Goal: Information Seeking & Learning: Learn about a topic

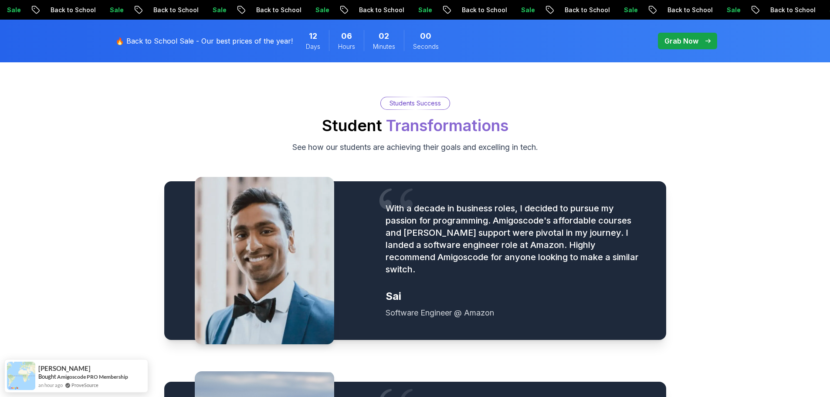
scroll to position [972, 0]
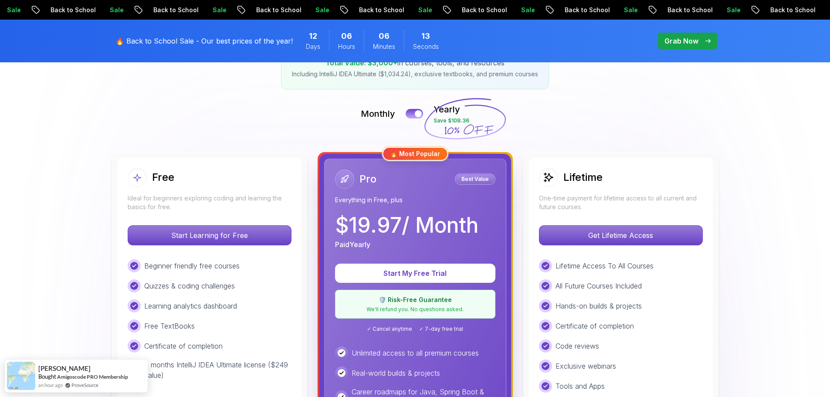
scroll to position [169, 0]
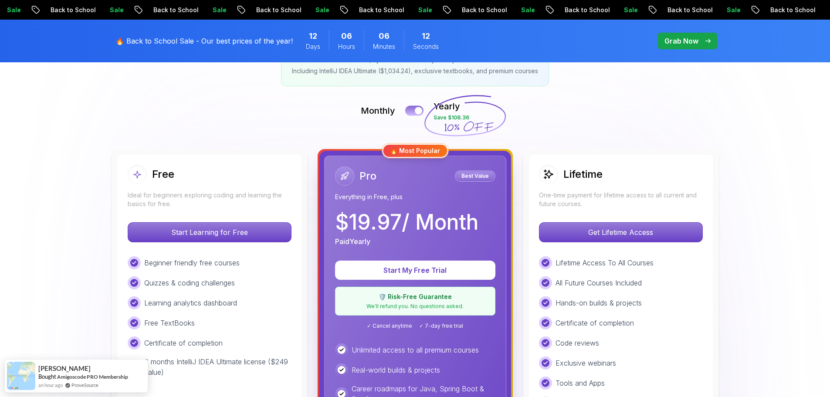
click at [412, 106] on button at bounding box center [414, 110] width 18 height 10
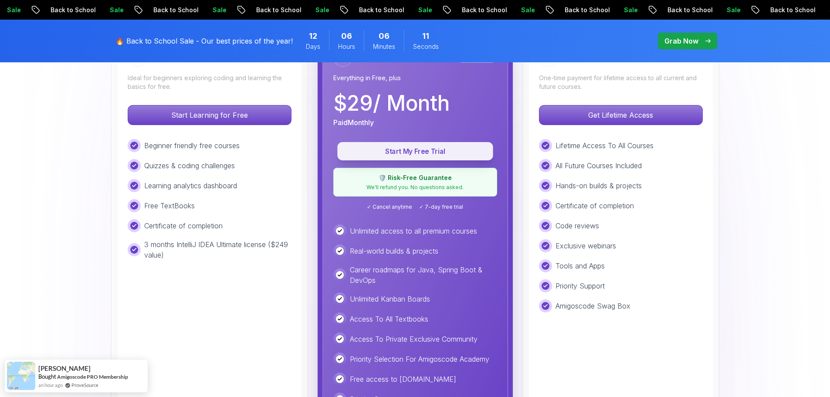
scroll to position [287, 0]
click at [393, 150] on p "Start My Free Trial" at bounding box center [415, 151] width 136 height 10
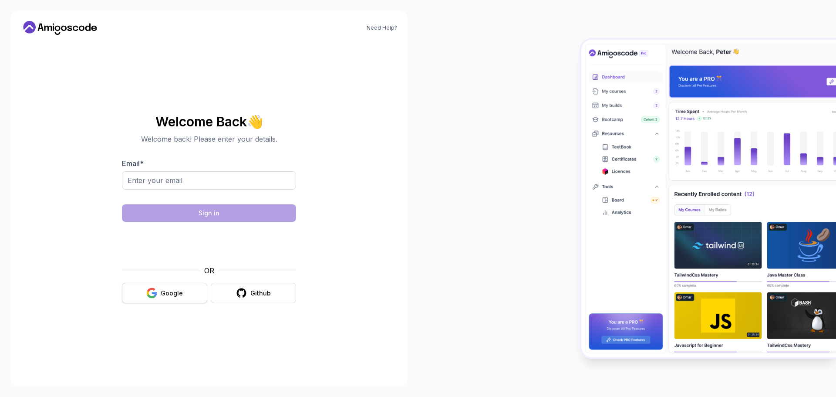
click at [188, 295] on button "Google" at bounding box center [164, 293] width 85 height 20
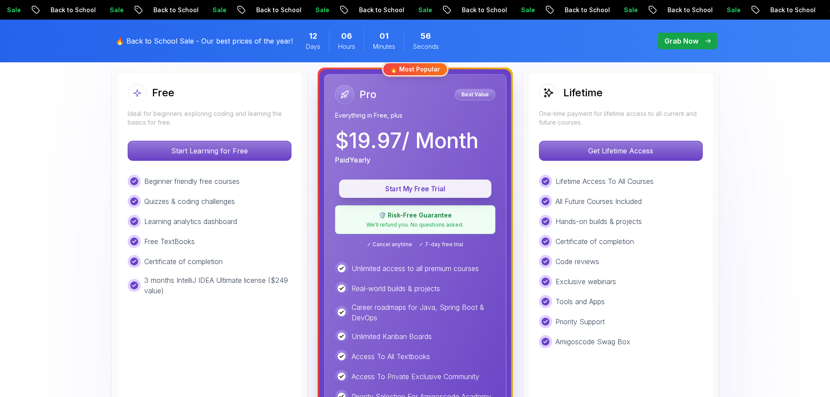
click at [385, 189] on p "Start My Free Trial" at bounding box center [415, 189] width 132 height 10
click at [452, 188] on p "Start My Free Trial" at bounding box center [415, 189] width 132 height 10
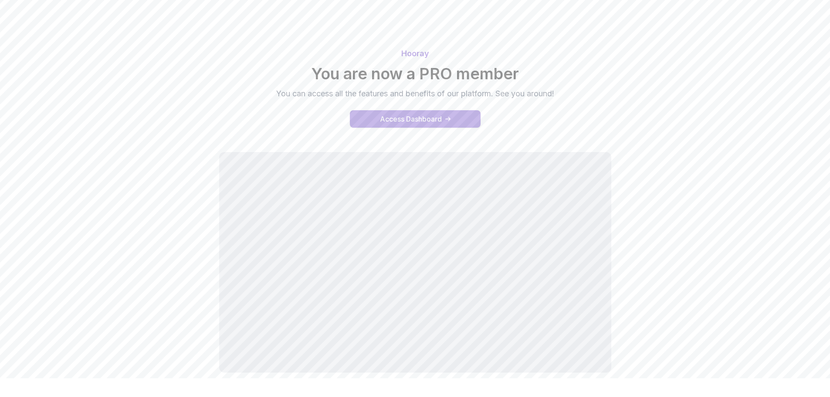
scroll to position [20, 0]
click at [432, 117] on div "Access Dashboard" at bounding box center [411, 118] width 62 height 10
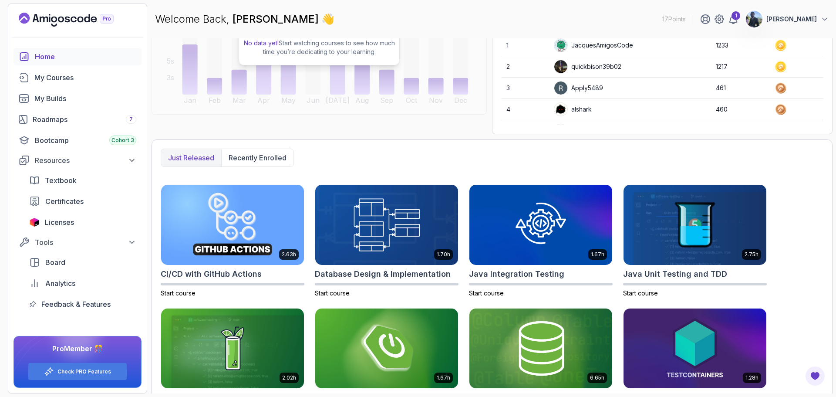
scroll to position [162, 0]
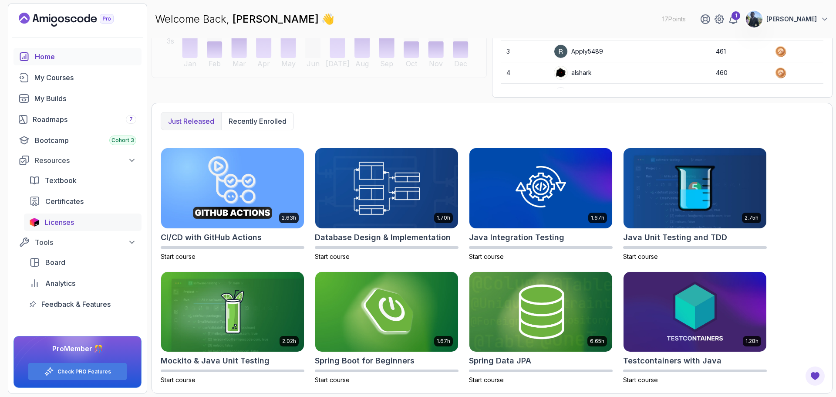
click at [79, 223] on div "Licenses" at bounding box center [90, 222] width 91 height 10
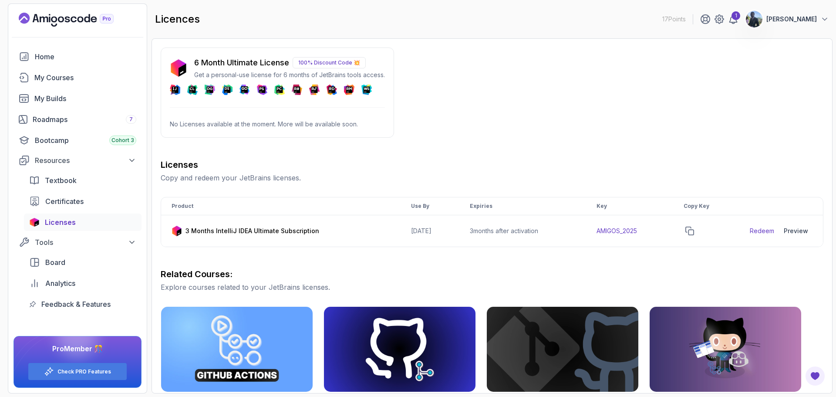
click at [349, 60] on p "100% Discount Code 💥" at bounding box center [329, 62] width 73 height 11
click at [694, 231] on icon "copy-button" at bounding box center [689, 230] width 9 height 9
click at [74, 176] on span "Textbook" at bounding box center [61, 180] width 32 height 10
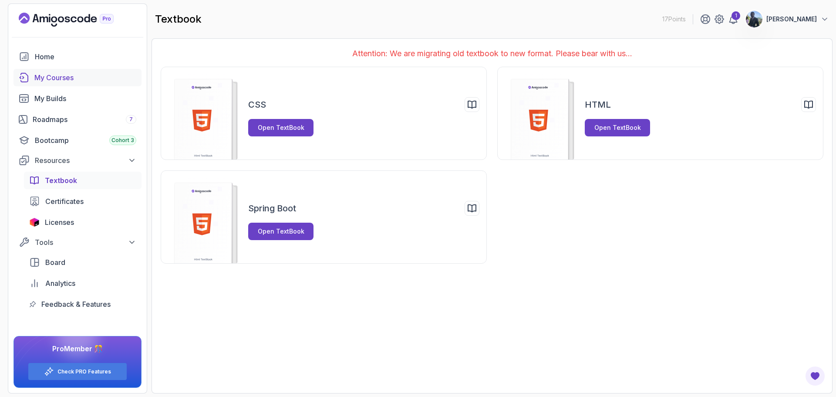
click at [65, 78] on div "My Courses" at bounding box center [85, 77] width 102 height 10
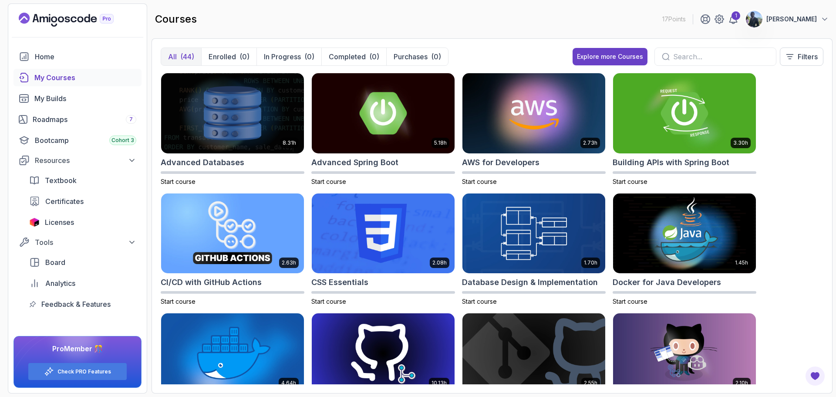
click at [698, 58] on input "text" at bounding box center [721, 56] width 96 height 10
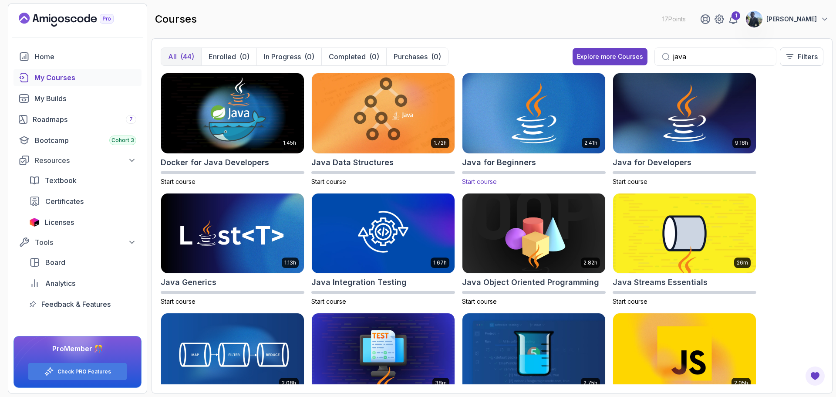
type input "java"
click at [510, 112] on img at bounding box center [534, 113] width 150 height 84
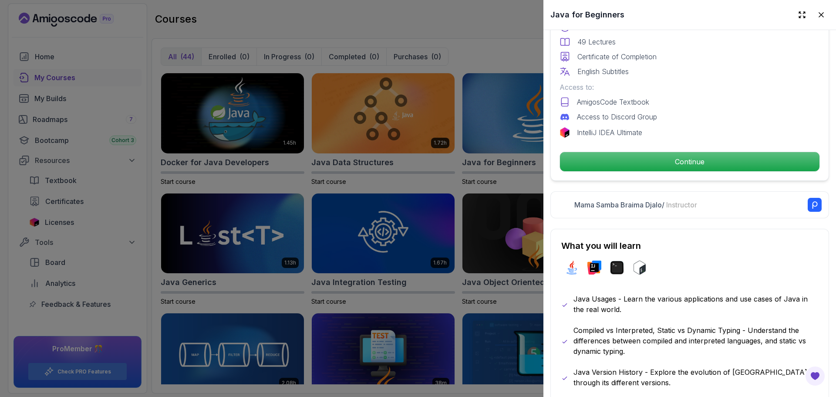
scroll to position [256, 0]
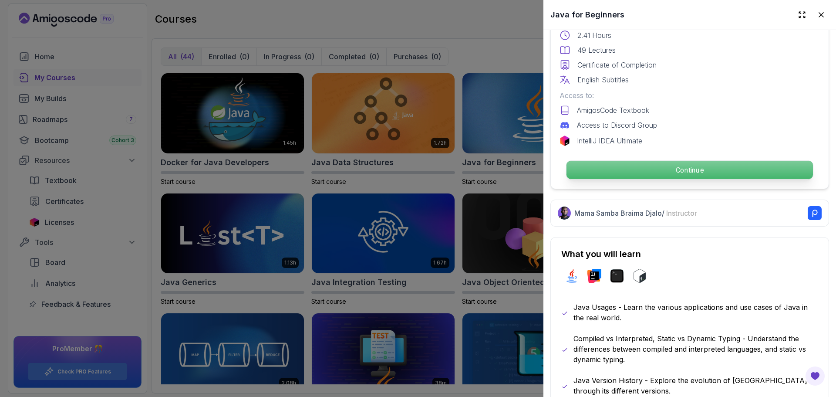
click at [624, 161] on p "Continue" at bounding box center [690, 170] width 246 height 18
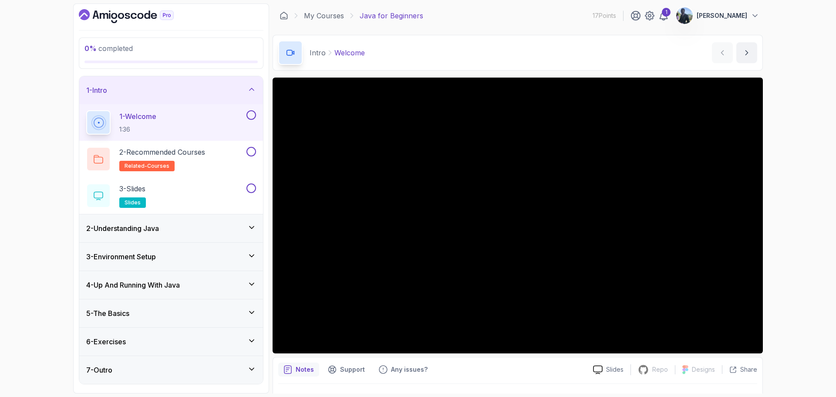
click at [218, 256] on div "3 - Environment Setup" at bounding box center [171, 256] width 170 height 10
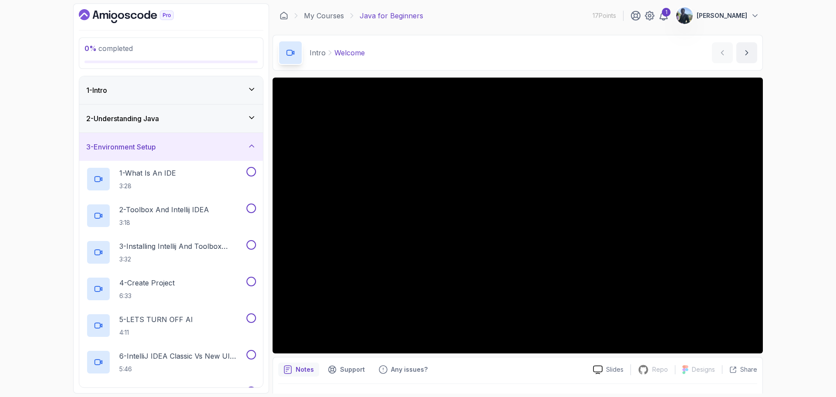
click at [239, 121] on div "2 - Understanding Java" at bounding box center [171, 118] width 170 height 10
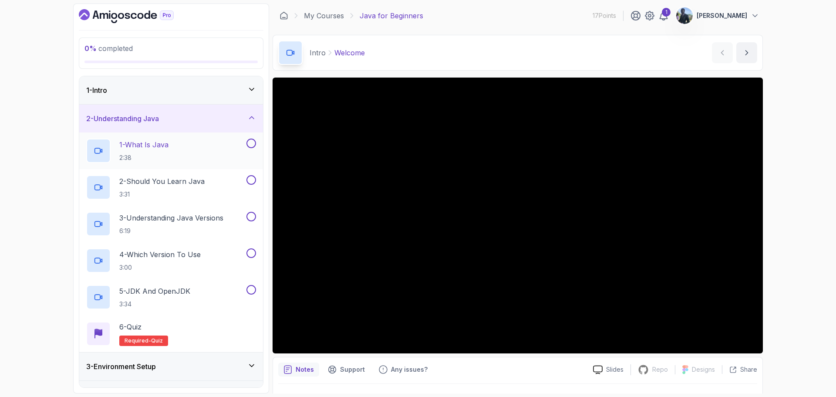
click at [195, 151] on div "1 - What Is Java 2:38" at bounding box center [165, 150] width 159 height 24
click at [190, 84] on div "1 - Intro" at bounding box center [171, 90] width 184 height 28
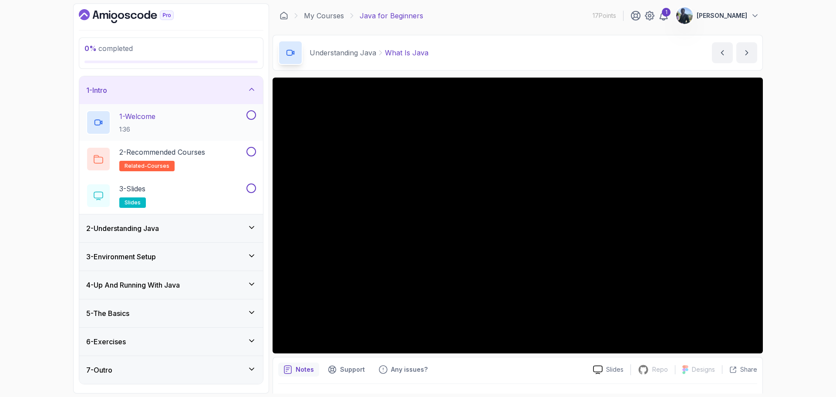
click at [204, 120] on div "1 - Welcome 1:36" at bounding box center [165, 122] width 159 height 24
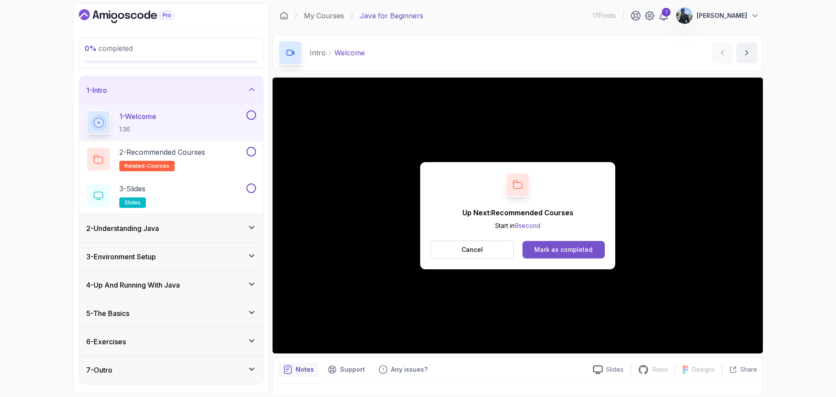
click at [567, 246] on div "Mark as completed" at bounding box center [563, 249] width 58 height 9
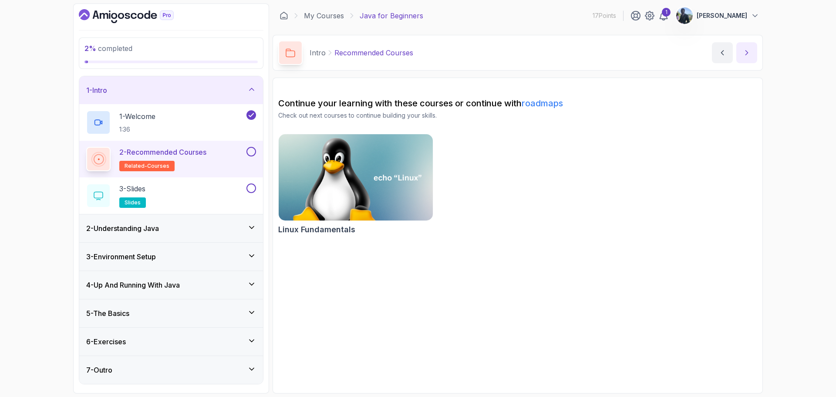
click at [745, 44] on button "next content" at bounding box center [746, 52] width 21 height 21
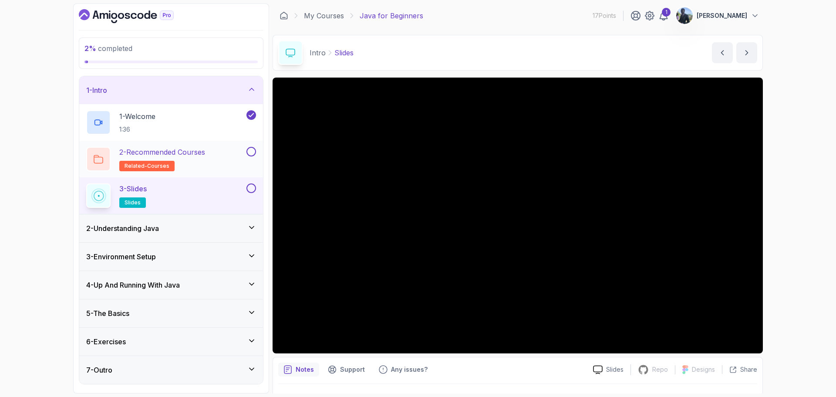
click at [254, 152] on button at bounding box center [251, 152] width 10 height 10
click at [232, 222] on div "2 - Understanding Java" at bounding box center [171, 228] width 184 height 28
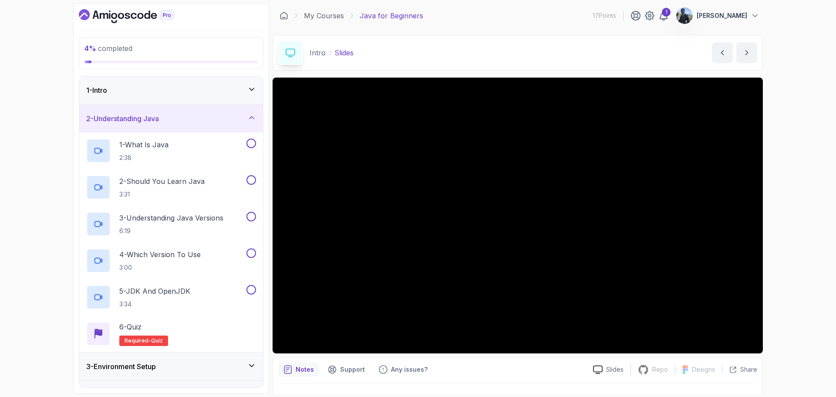
click at [248, 87] on icon at bounding box center [251, 89] width 9 height 9
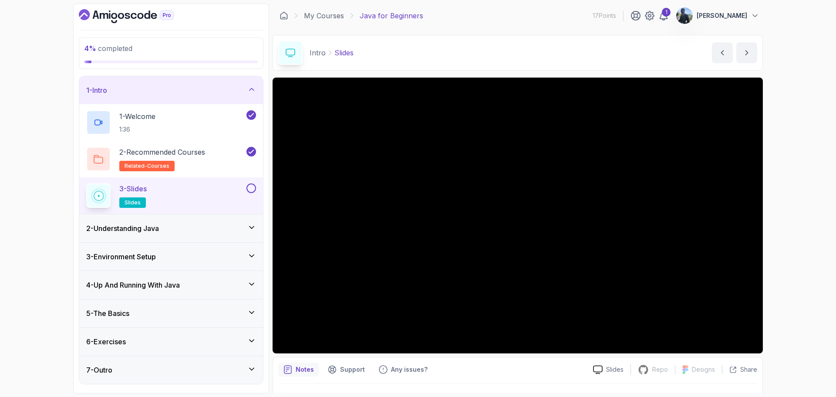
click at [249, 192] on div at bounding box center [250, 188] width 11 height 10
click at [252, 189] on button at bounding box center [251, 188] width 10 height 10
click at [256, 231] on div "2 - Understanding Java" at bounding box center [171, 228] width 184 height 28
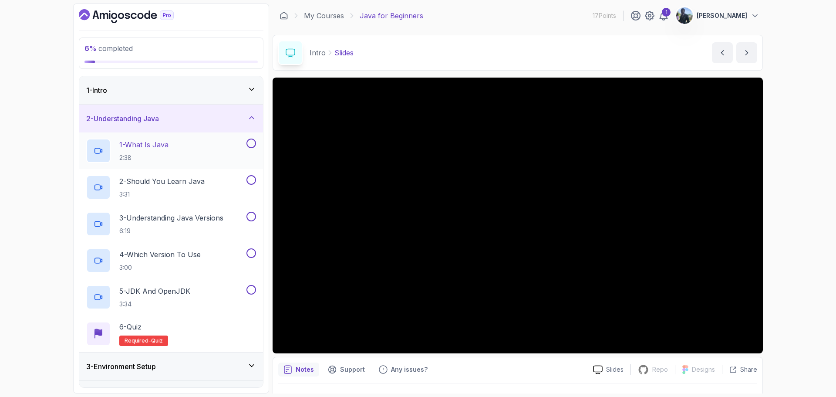
click at [212, 154] on div "1 - What Is Java 2:38" at bounding box center [165, 150] width 159 height 24
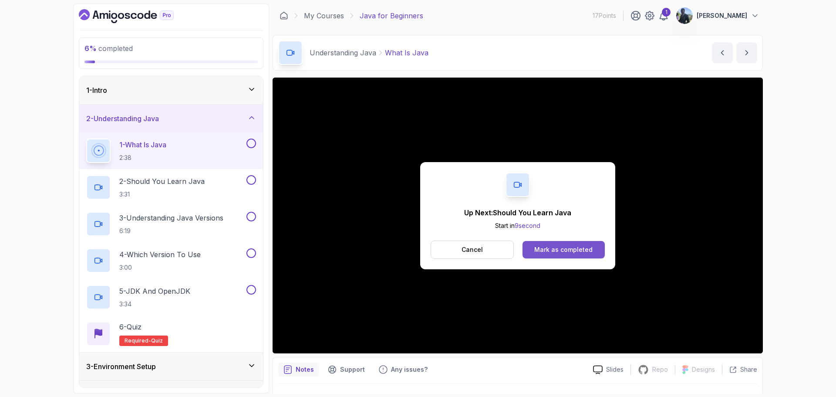
click at [583, 251] on div "Mark as completed" at bounding box center [563, 249] width 58 height 9
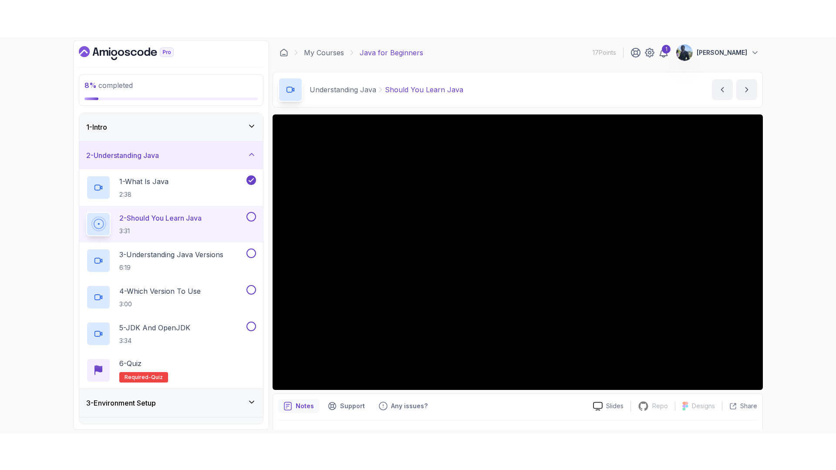
scroll to position [20, 0]
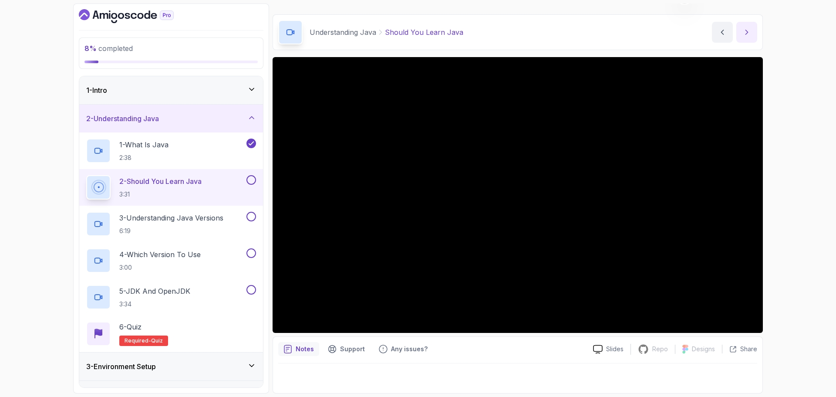
click at [742, 34] on button "next content" at bounding box center [746, 32] width 21 height 21
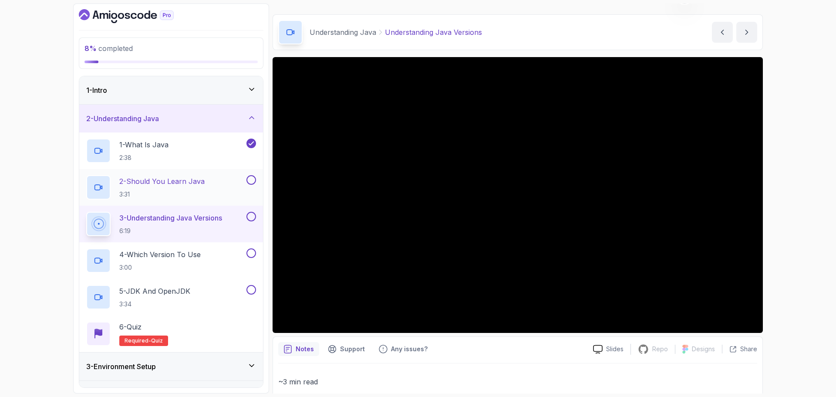
click at [252, 182] on button at bounding box center [251, 180] width 10 height 10
click at [246, 175] on button at bounding box center [251, 180] width 10 height 10
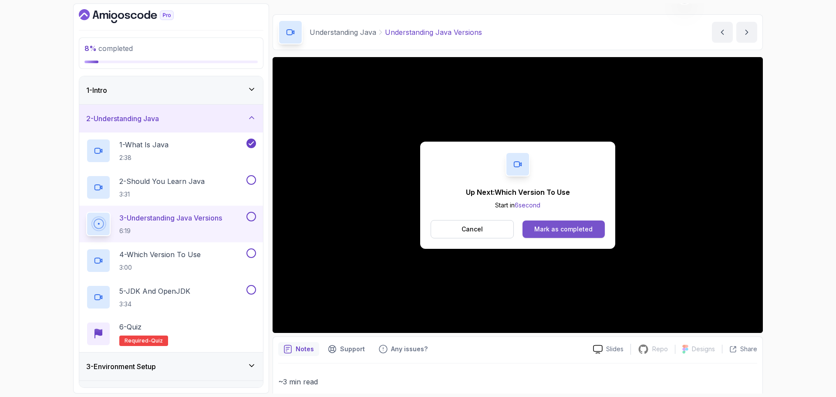
click at [560, 236] on button "Mark as completed" at bounding box center [564, 228] width 82 height 17
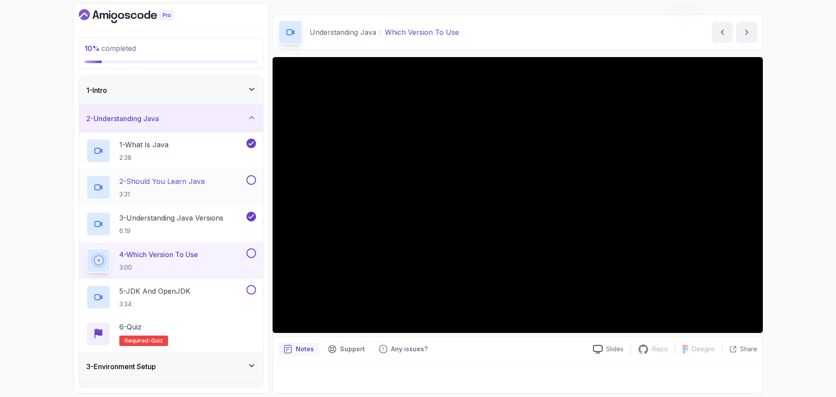
click at [252, 180] on button at bounding box center [251, 180] width 10 height 10
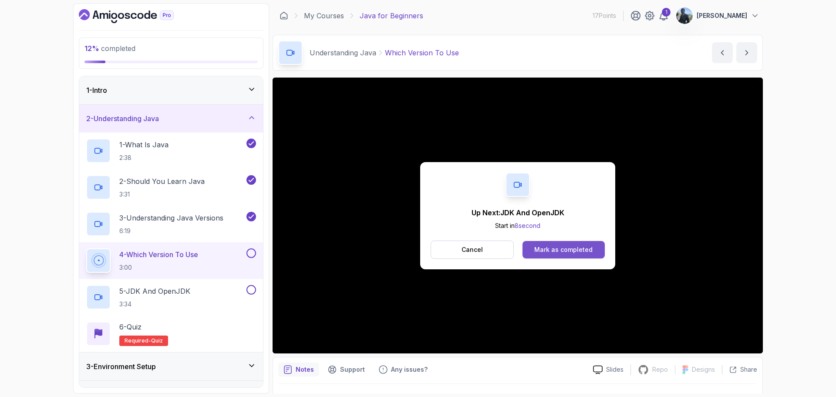
click at [575, 243] on button "Mark as completed" at bounding box center [564, 249] width 82 height 17
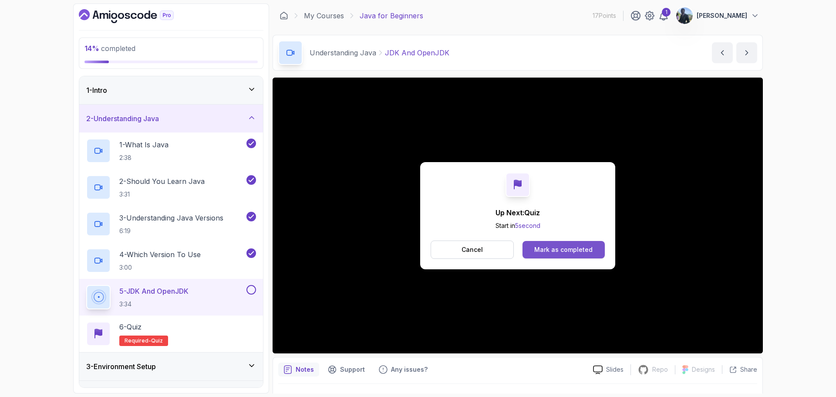
click at [565, 252] on div "Mark as completed" at bounding box center [563, 249] width 58 height 9
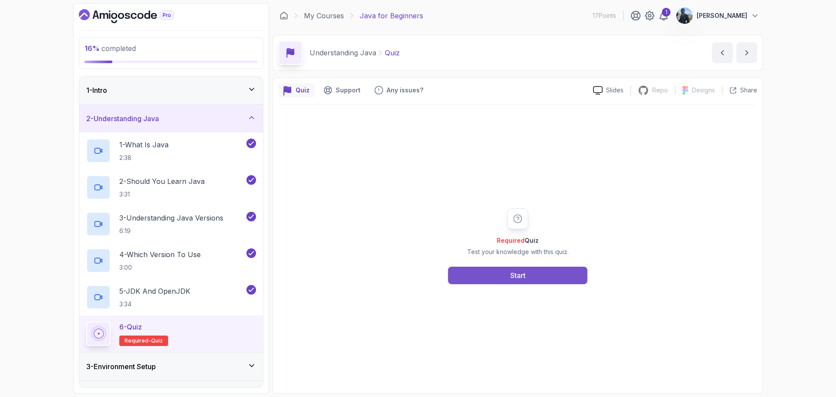
click at [541, 269] on button "Start" at bounding box center [517, 275] width 139 height 17
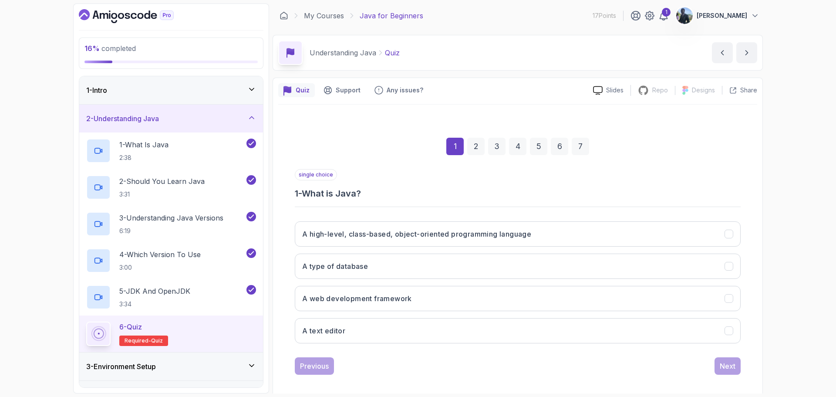
scroll to position [6, 0]
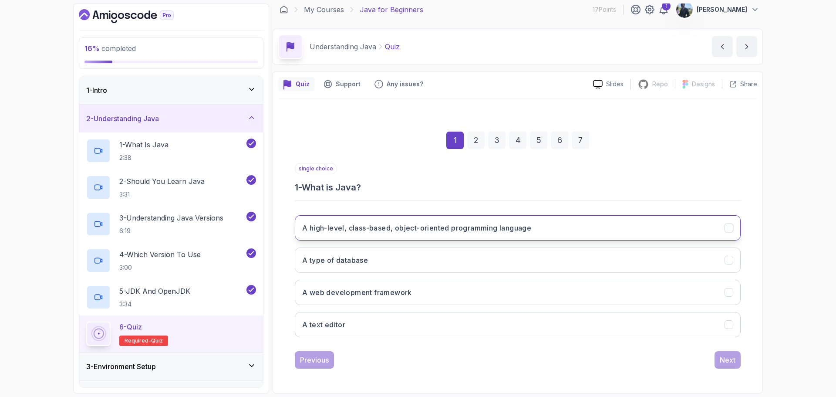
click at [509, 235] on button "A high-level, class-based, object-oriented programming language" at bounding box center [518, 227] width 446 height 25
click at [735, 362] on div "Next" at bounding box center [728, 359] width 16 height 10
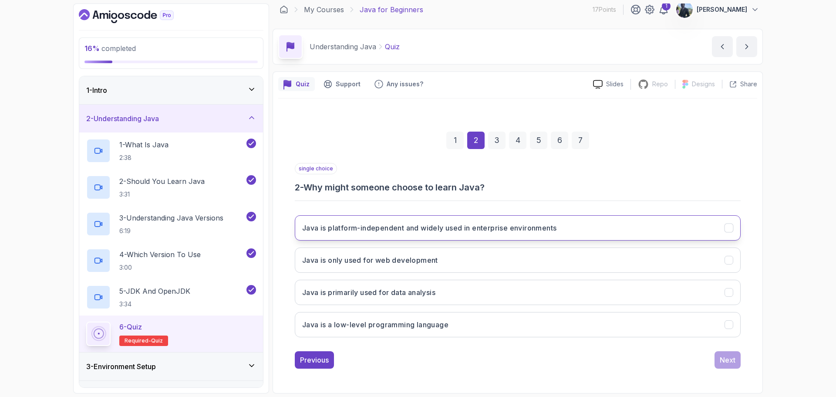
click at [540, 229] on h3 "Java is platform-independent and widely used in enterprise environments" at bounding box center [429, 228] width 254 height 10
click at [728, 358] on div "Next" at bounding box center [728, 359] width 16 height 10
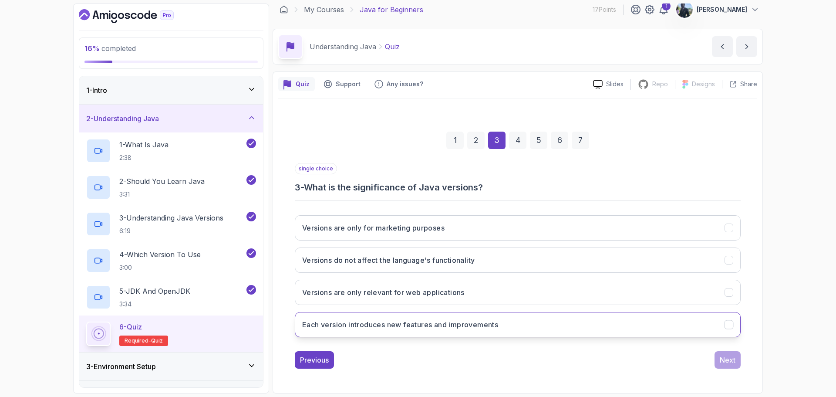
click at [517, 328] on button "Each version introduces new features and improvements" at bounding box center [518, 324] width 446 height 25
click at [730, 351] on div "single choice 3 - What is the significance of Java versions? Versions are only …" at bounding box center [518, 266] width 446 height 206
click at [728, 358] on div "Next" at bounding box center [728, 359] width 16 height 10
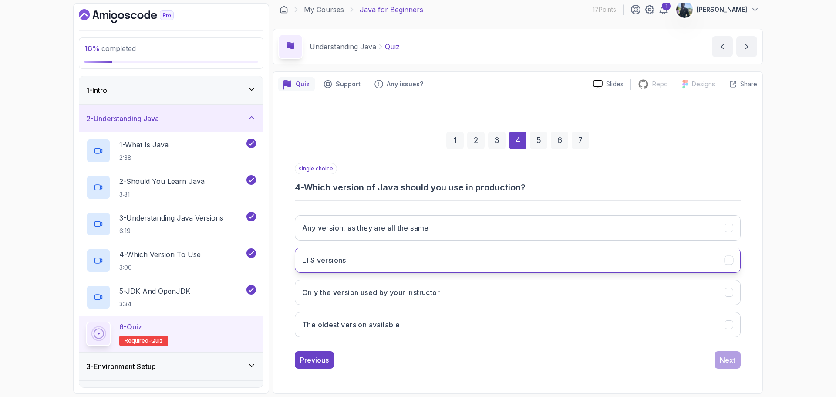
click at [508, 259] on button "LTS versions" at bounding box center [518, 259] width 446 height 25
click at [729, 362] on div "Next" at bounding box center [728, 359] width 16 height 10
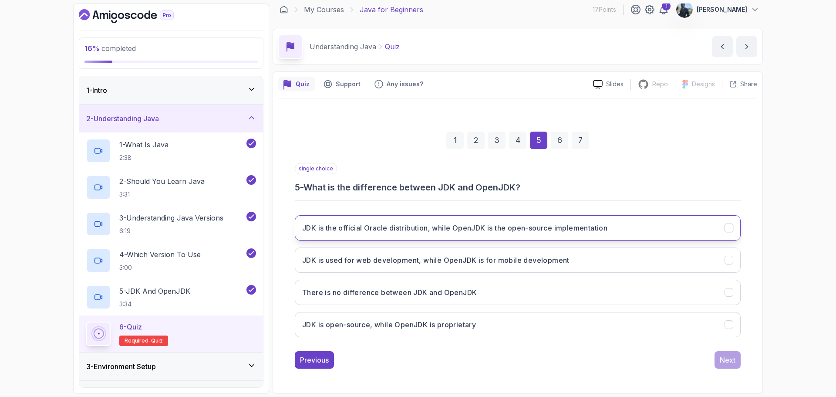
click at [598, 219] on button "JDK is the official Oracle distribution, while OpenJDK is the open-source imple…" at bounding box center [518, 227] width 446 height 25
click at [738, 364] on button "Next" at bounding box center [728, 359] width 26 height 17
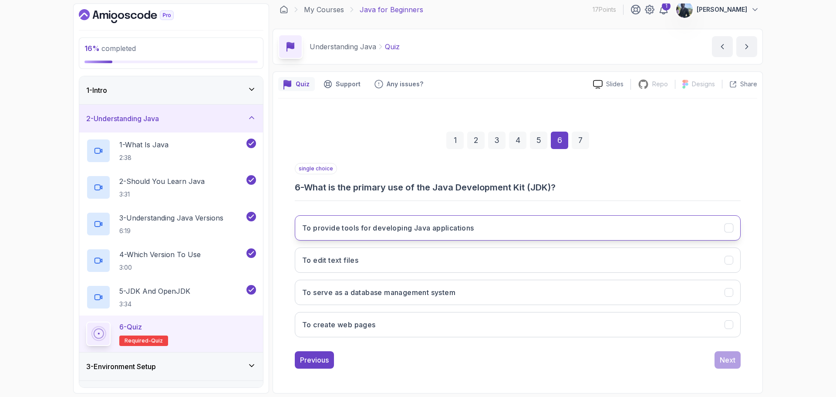
click at [634, 235] on button "To provide tools for developing Java applications" at bounding box center [518, 227] width 446 height 25
click at [733, 359] on div "Next" at bounding box center [728, 359] width 16 height 10
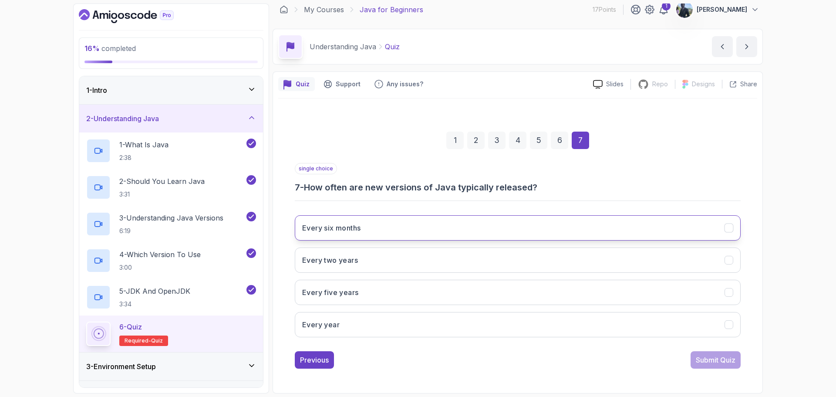
click at [458, 226] on button "Every six months" at bounding box center [518, 227] width 446 height 25
click at [718, 362] on div "Submit Quiz" at bounding box center [716, 359] width 40 height 10
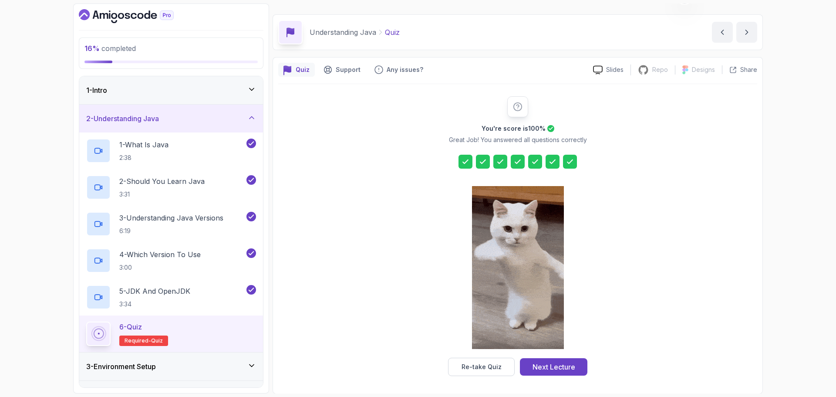
scroll to position [21, 0]
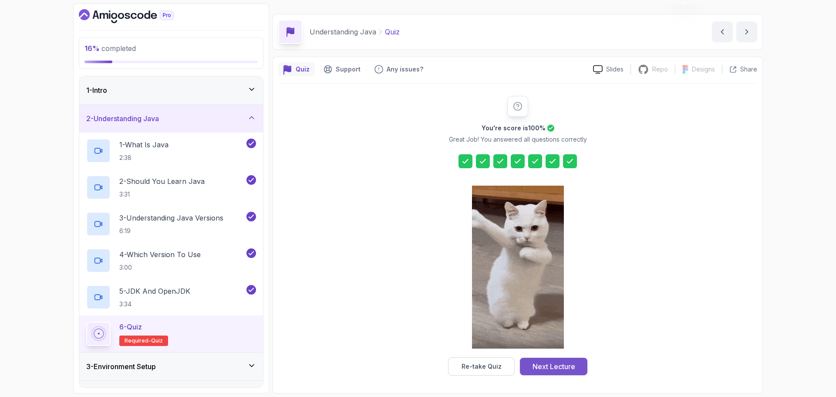
click at [575, 364] on div "Next Lecture" at bounding box center [554, 366] width 43 height 10
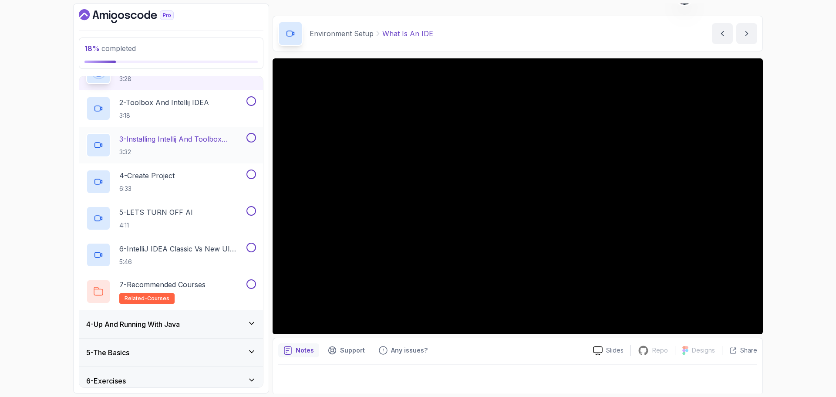
scroll to position [143, 0]
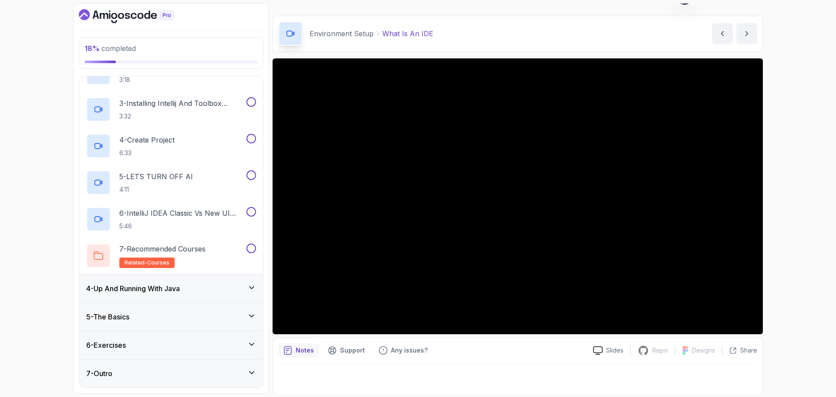
click at [251, 287] on icon at bounding box center [251, 287] width 9 height 9
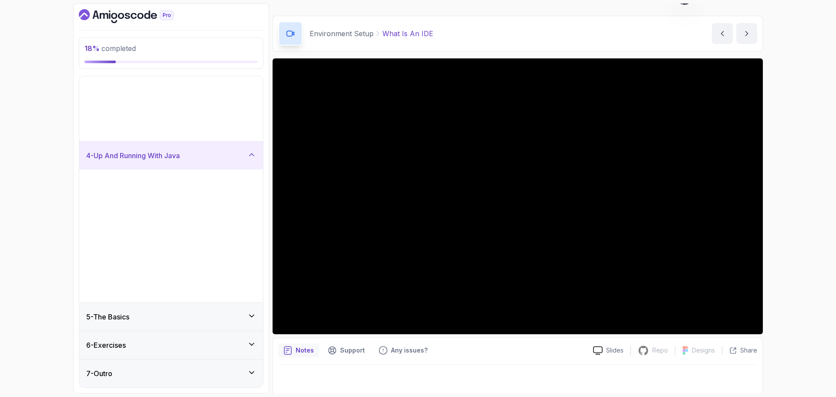
scroll to position [0, 0]
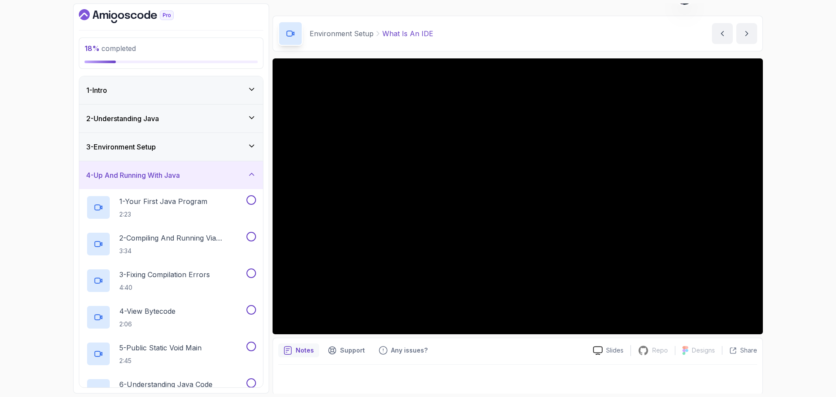
click at [252, 177] on icon at bounding box center [251, 174] width 9 height 9
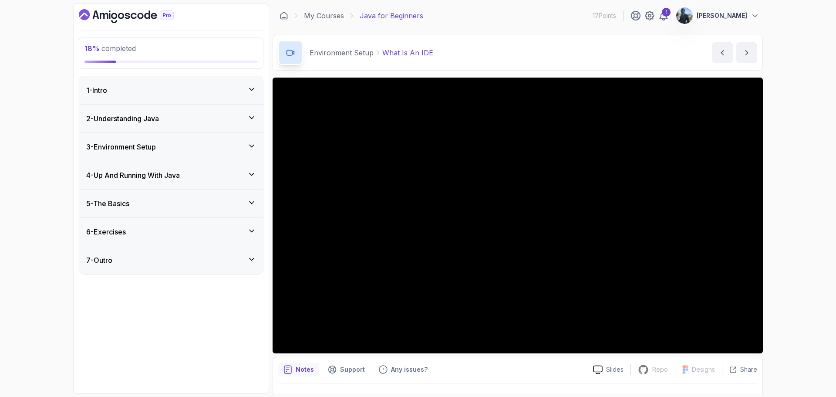
click at [243, 140] on div "3 - Environment Setup" at bounding box center [171, 147] width 184 height 28
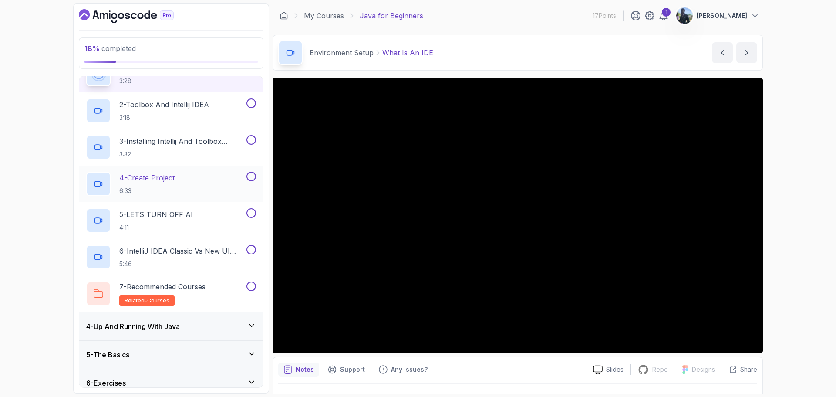
scroll to position [143, 0]
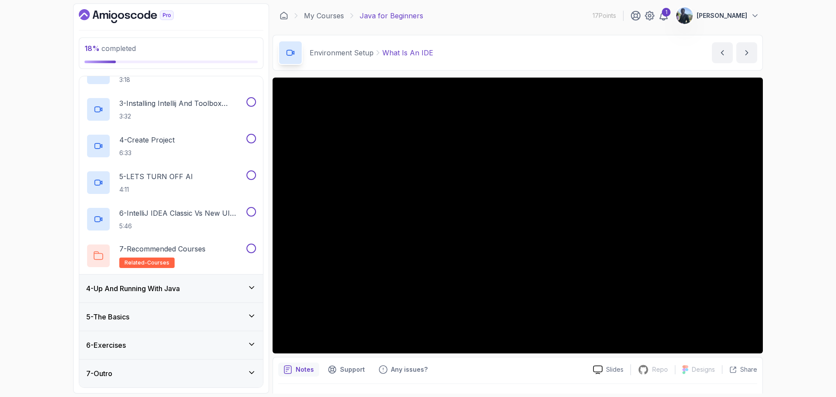
click at [257, 289] on div "4 - Up And Running With Java" at bounding box center [171, 288] width 184 height 28
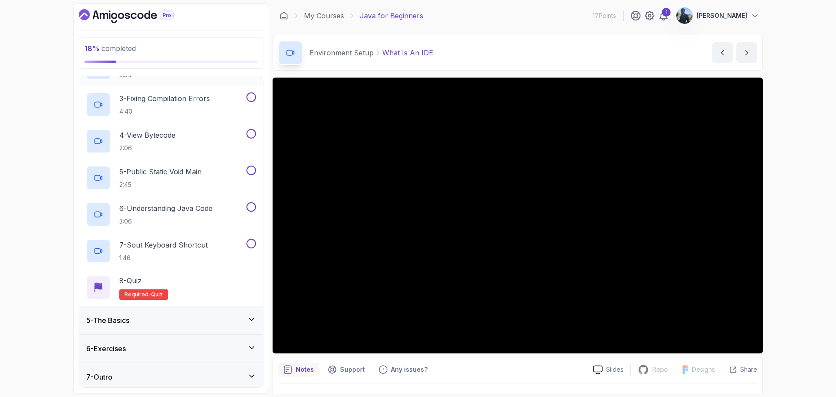
scroll to position [179, 0]
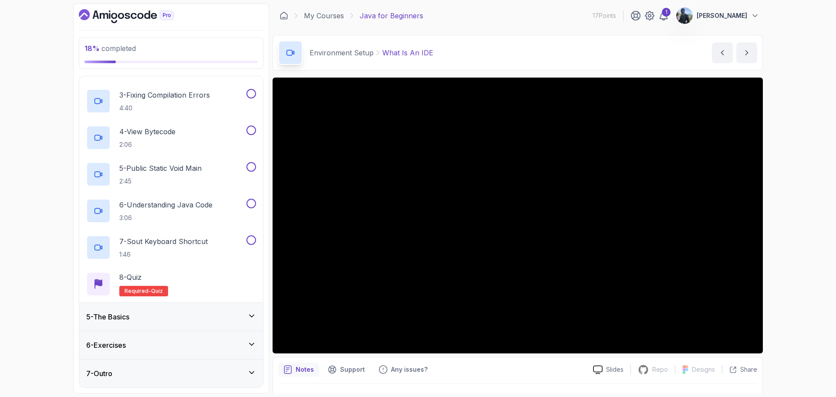
click at [254, 323] on div "5 - The Basics" at bounding box center [171, 317] width 184 height 28
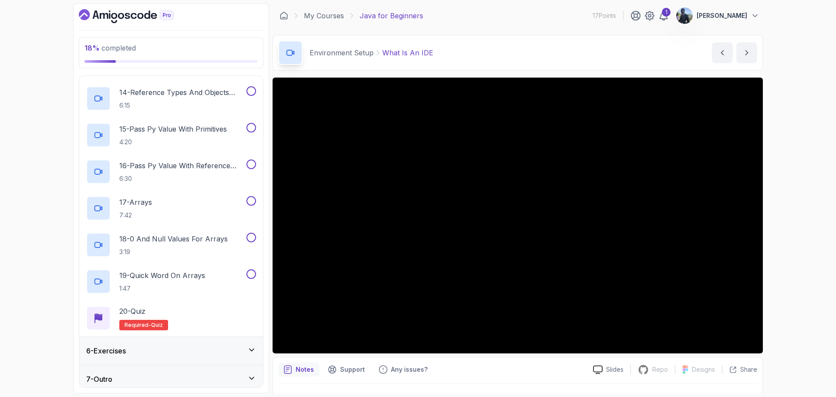
scroll to position [618, 0]
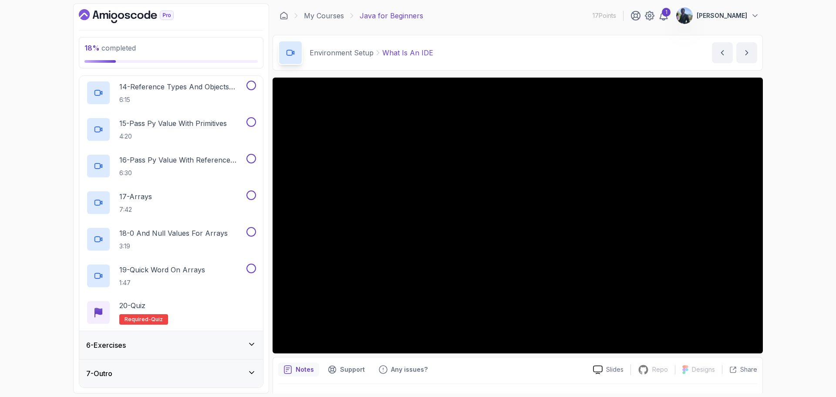
click at [244, 346] on div "6 - Exercises" at bounding box center [171, 345] width 170 height 10
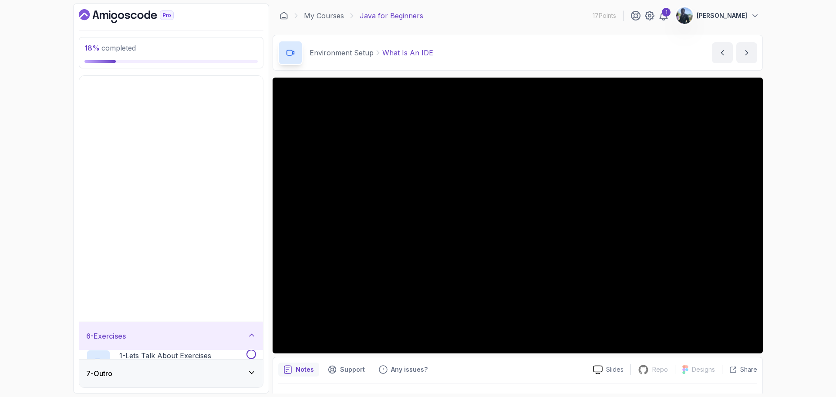
scroll to position [0, 0]
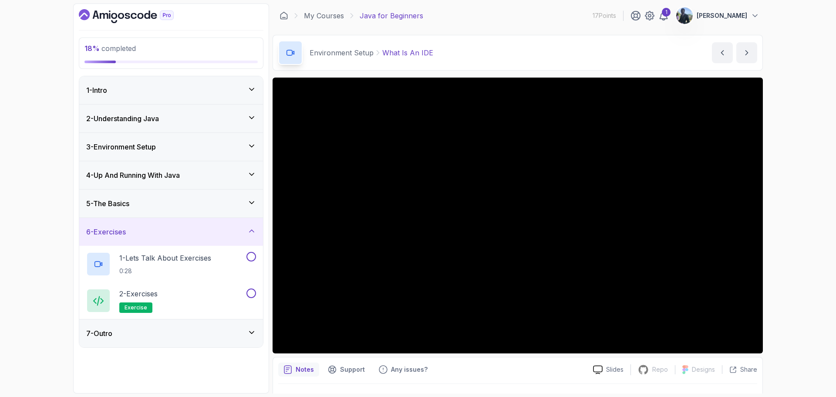
click at [251, 333] on icon at bounding box center [252, 332] width 4 height 2
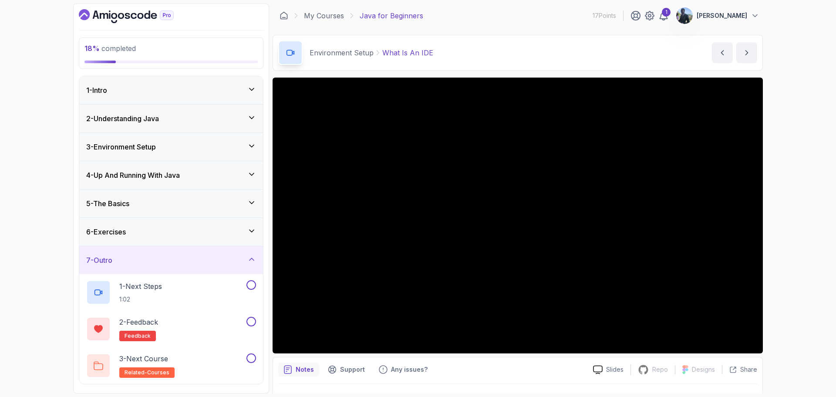
click at [247, 260] on div "7 - Outro" at bounding box center [171, 260] width 170 height 10
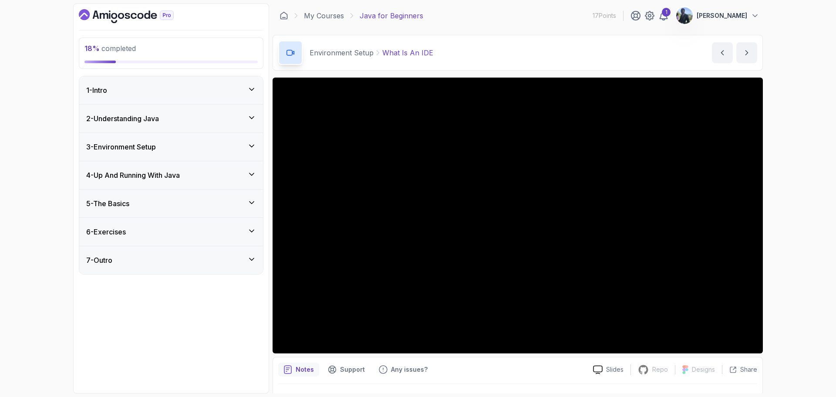
click at [256, 121] on icon at bounding box center [251, 117] width 9 height 9
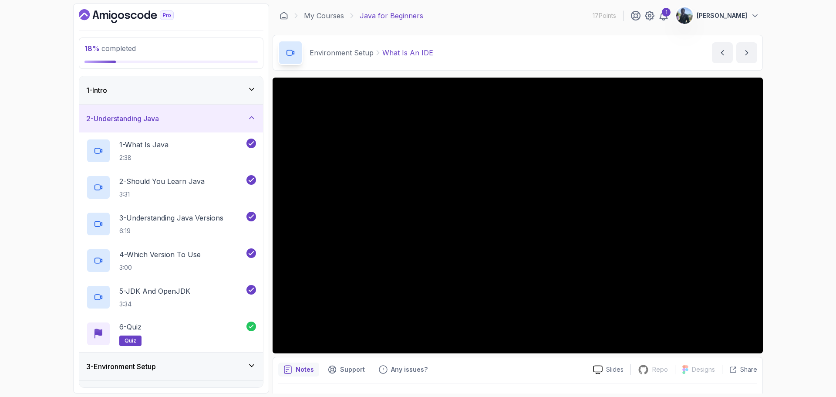
click at [255, 120] on icon at bounding box center [251, 117] width 9 height 9
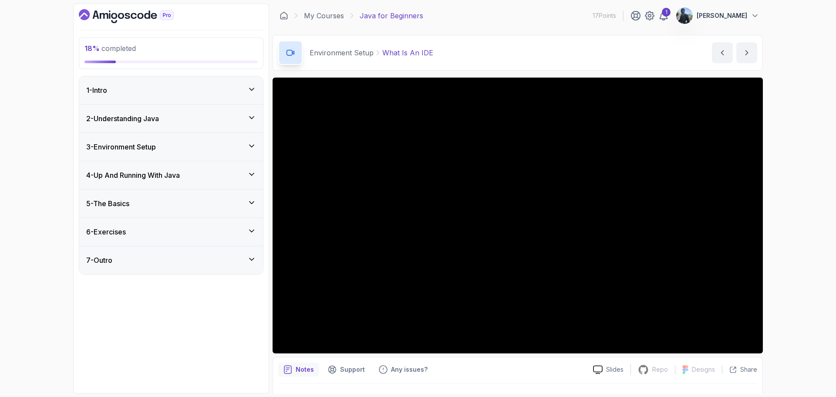
click at [253, 87] on icon at bounding box center [251, 89] width 9 height 9
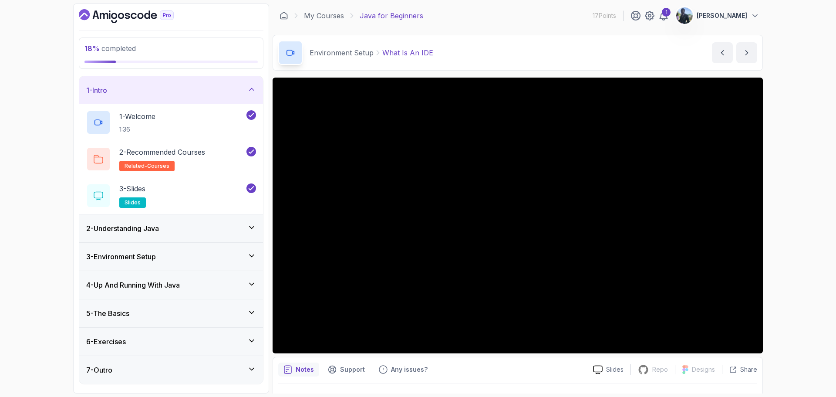
click at [253, 87] on icon at bounding box center [251, 89] width 9 height 9
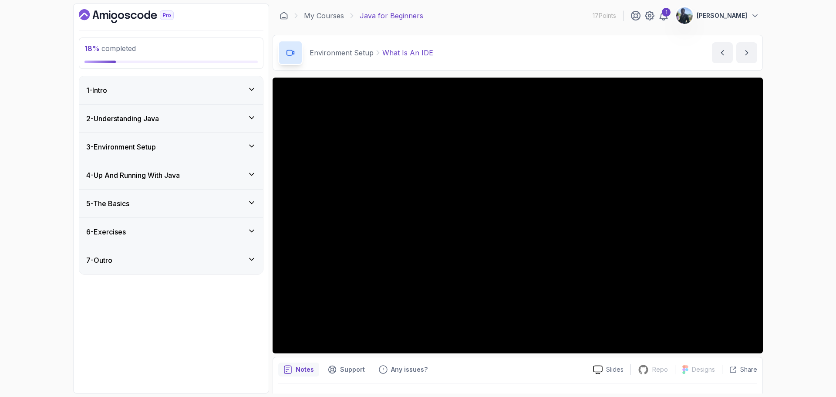
click at [249, 150] on div "3 - Environment Setup" at bounding box center [171, 147] width 170 height 10
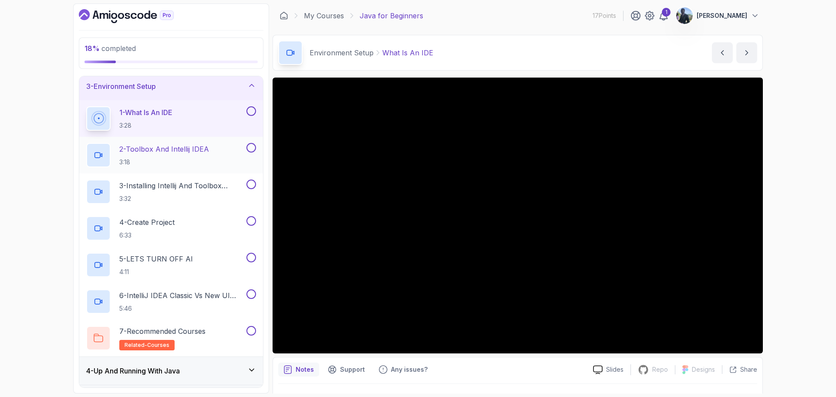
scroll to position [60, 0]
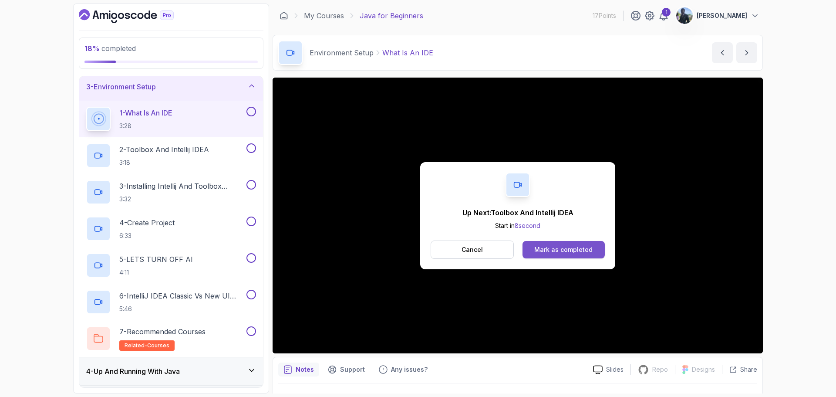
click at [572, 252] on div "Mark as completed" at bounding box center [563, 249] width 58 height 9
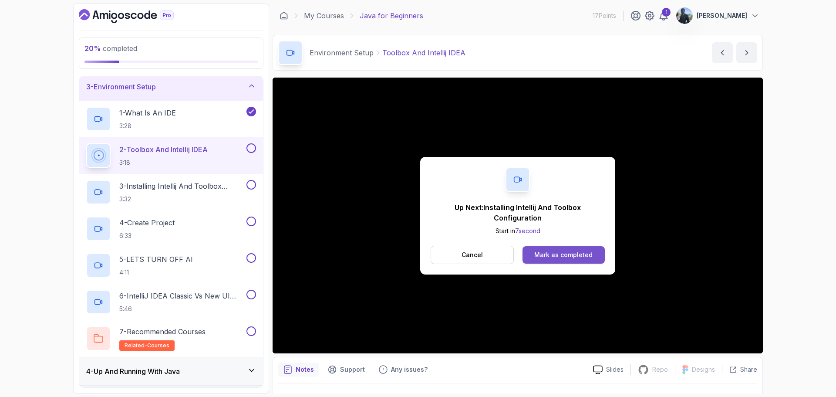
click at [570, 256] on div "Mark as completed" at bounding box center [563, 254] width 58 height 9
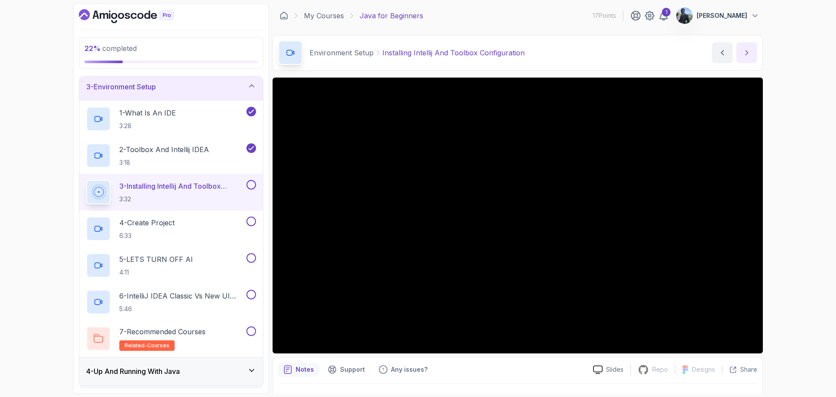
click at [748, 51] on icon "next content" at bounding box center [746, 52] width 9 height 9
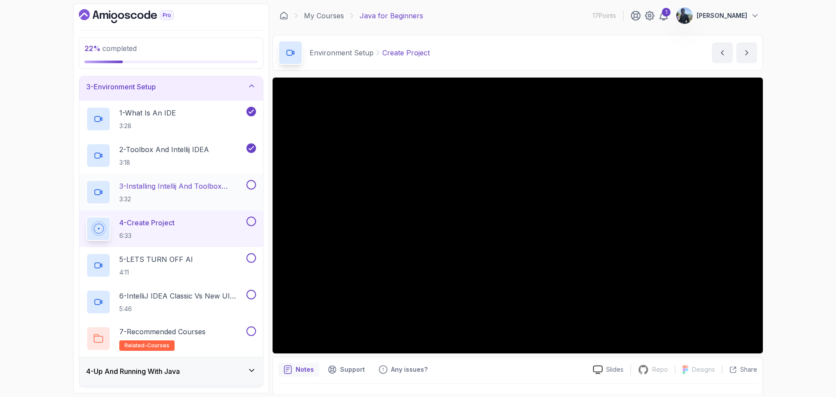
click at [250, 184] on button at bounding box center [251, 185] width 10 height 10
click at [246, 180] on button at bounding box center [251, 185] width 10 height 10
click at [746, 51] on icon "next content" at bounding box center [747, 53] width 2 height 4
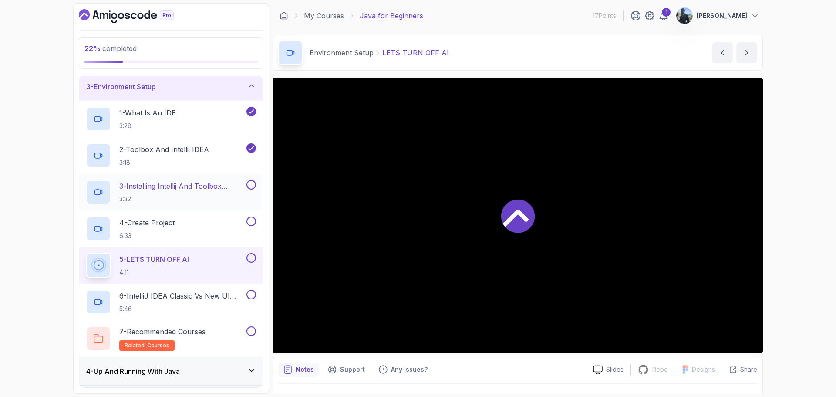
click at [249, 184] on button at bounding box center [251, 185] width 10 height 10
click at [250, 221] on button at bounding box center [251, 221] width 10 height 10
click at [743, 54] on icon "next content" at bounding box center [746, 52] width 9 height 9
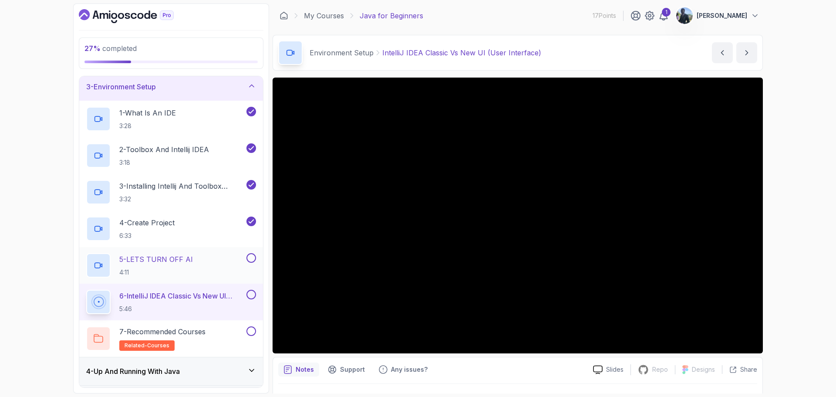
click at [251, 262] on button at bounding box center [251, 258] width 10 height 10
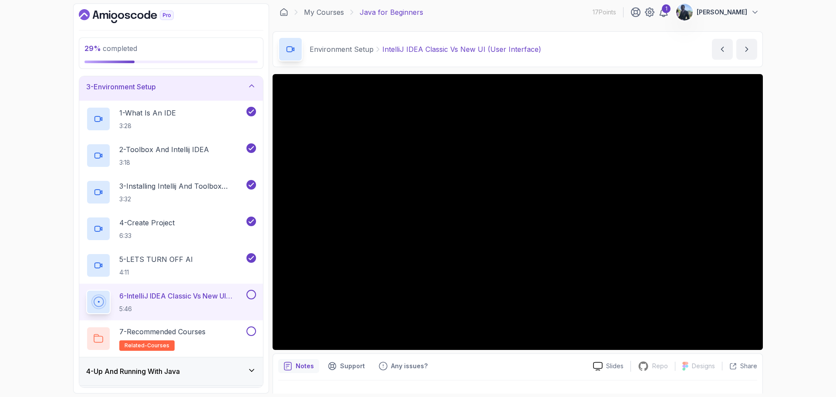
scroll to position [9, 0]
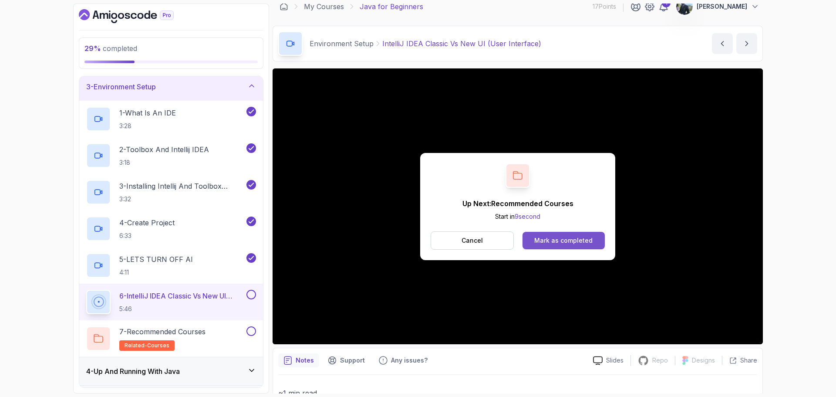
click at [548, 240] on div "Mark as completed" at bounding box center [563, 240] width 58 height 9
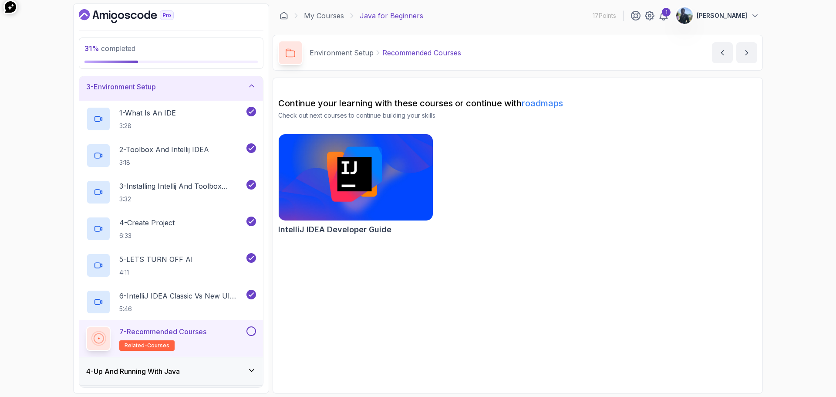
click at [390, 206] on img at bounding box center [356, 177] width 162 height 91
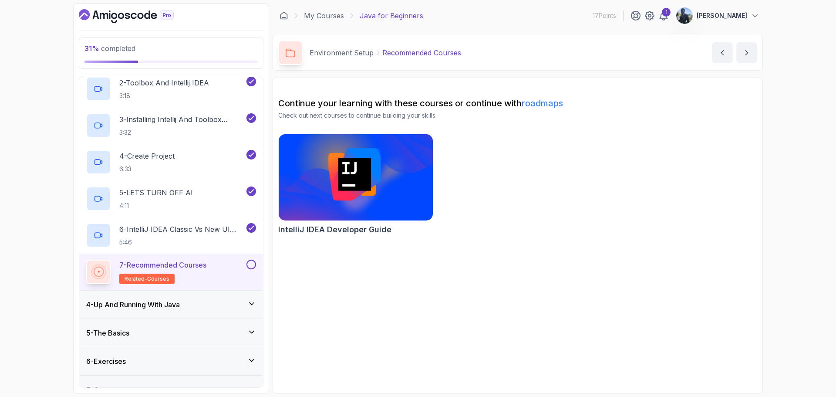
scroll to position [127, 0]
click at [250, 263] on button at bounding box center [251, 264] width 10 height 10
click at [249, 299] on div "4 - Up And Running With Java" at bounding box center [171, 304] width 170 height 10
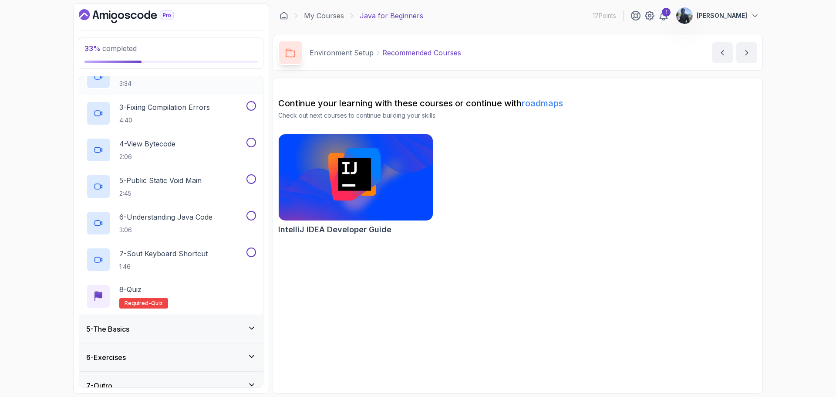
scroll to position [179, 0]
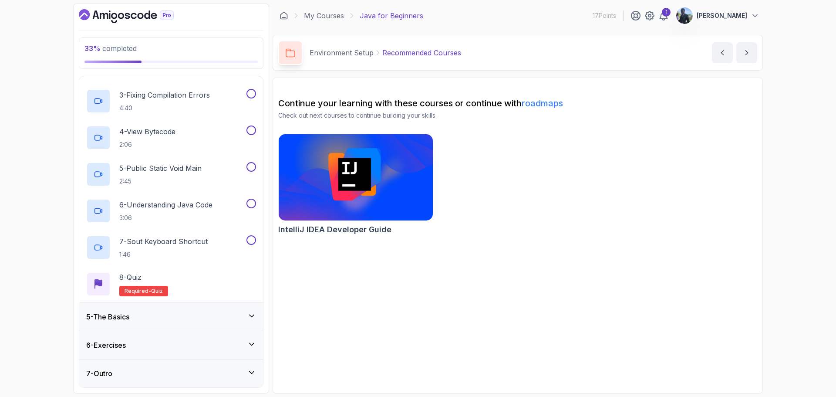
click at [221, 318] on div "5 - The Basics" at bounding box center [171, 316] width 170 height 10
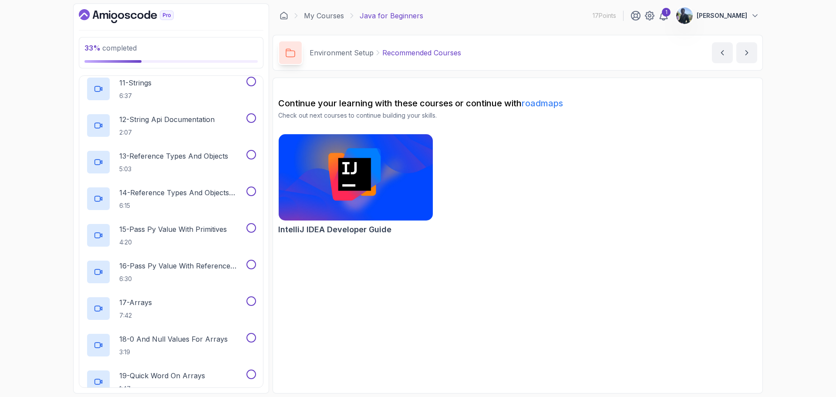
scroll to position [618, 0]
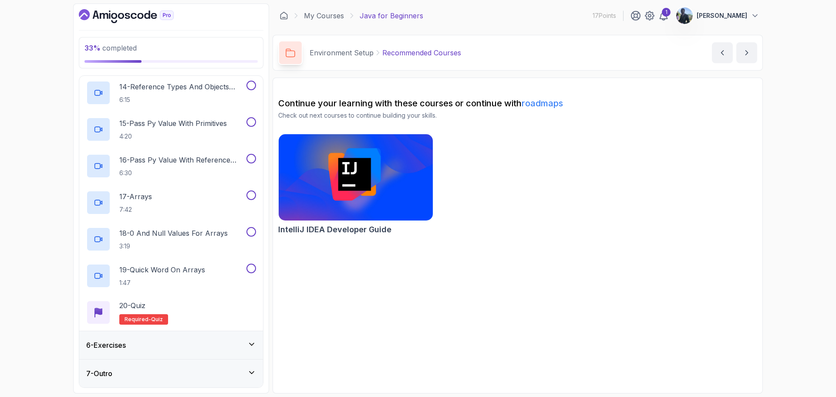
click at [218, 348] on div "6 - Exercises" at bounding box center [171, 345] width 170 height 10
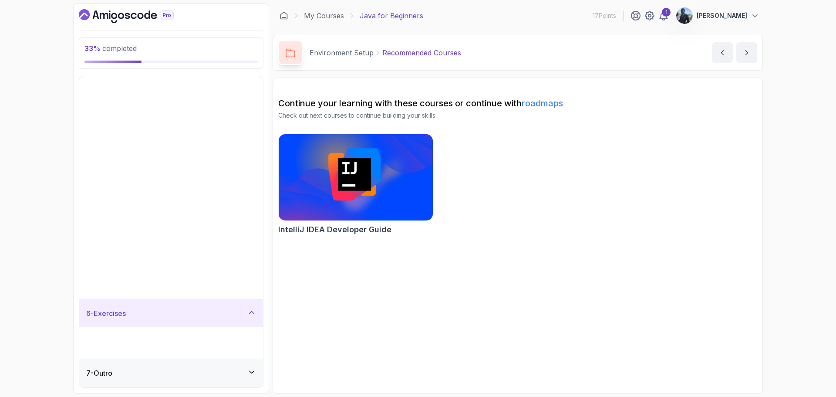
scroll to position [0, 0]
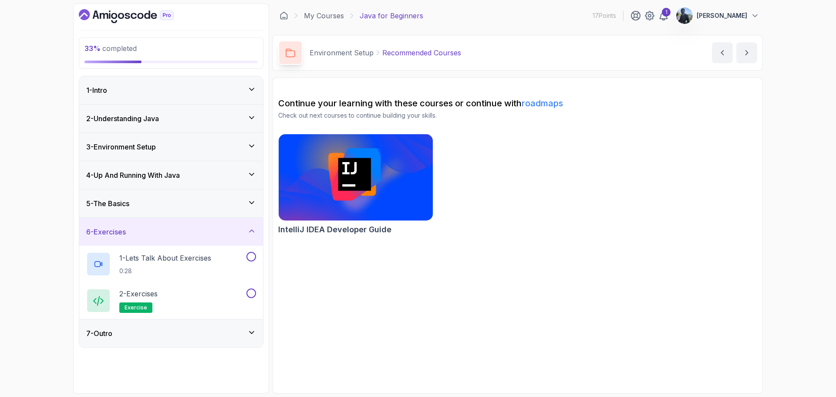
click at [202, 338] on div "7 - Outro" at bounding box center [171, 333] width 184 height 28
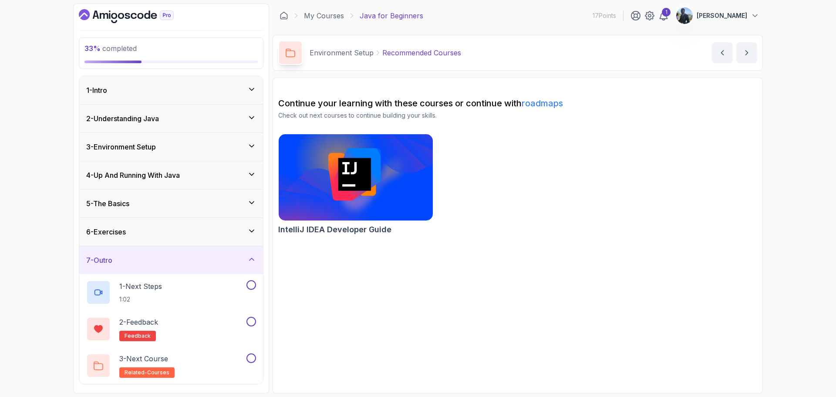
click at [242, 263] on div "7 - Outro" at bounding box center [171, 260] width 170 height 10
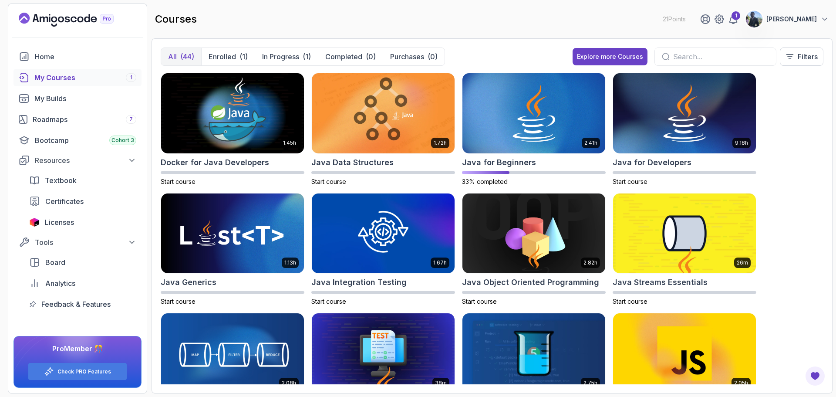
click at [71, 81] on div "My Courses 1" at bounding box center [85, 77] width 102 height 10
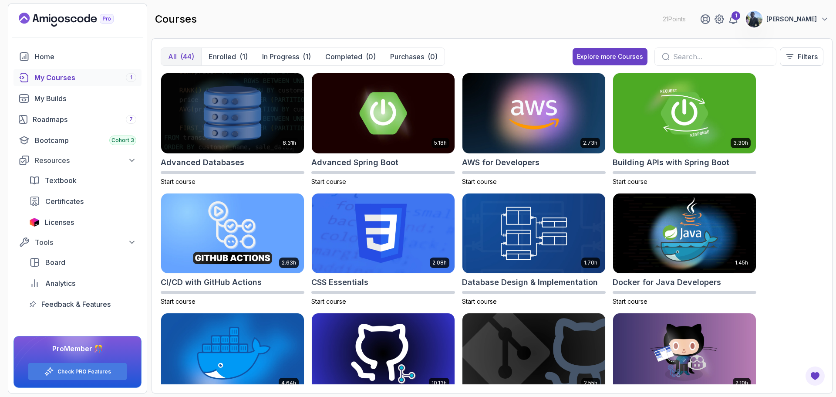
click at [94, 71] on link "My Courses 1" at bounding box center [77, 77] width 128 height 17
click at [224, 55] on p "Enrolled" at bounding box center [222, 56] width 27 height 10
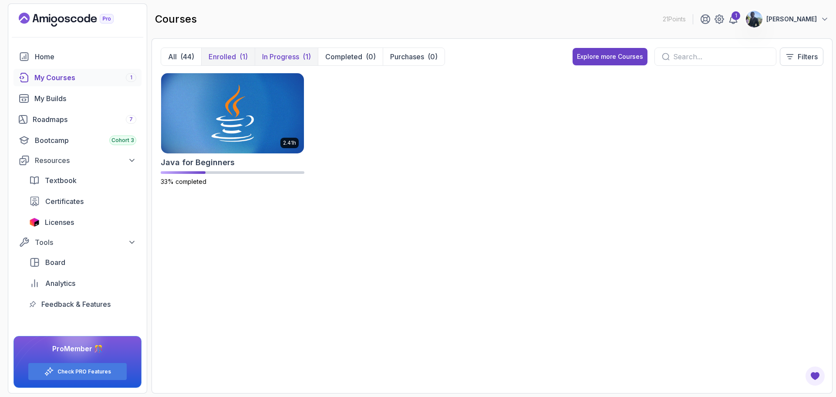
click at [283, 53] on p "In Progress" at bounding box center [280, 56] width 37 height 10
click at [244, 54] on div "(1)" at bounding box center [244, 56] width 8 height 10
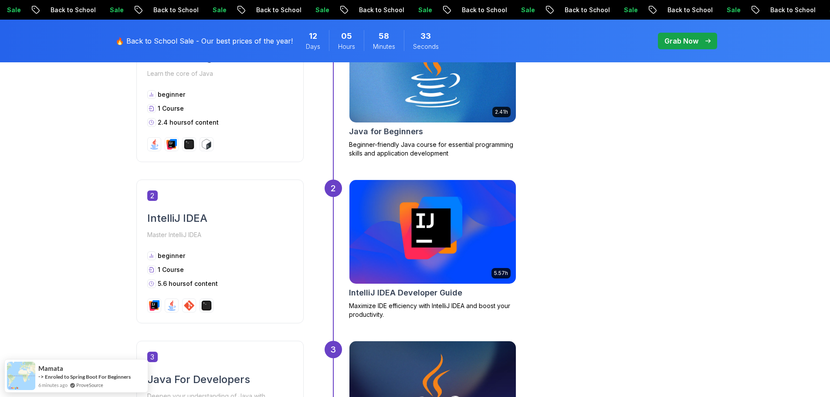
scroll to position [621, 0]
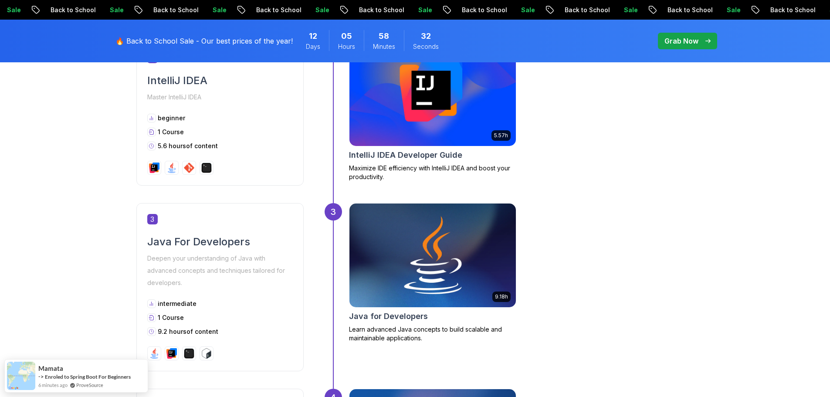
click at [461, 265] on img at bounding box center [432, 255] width 175 height 109
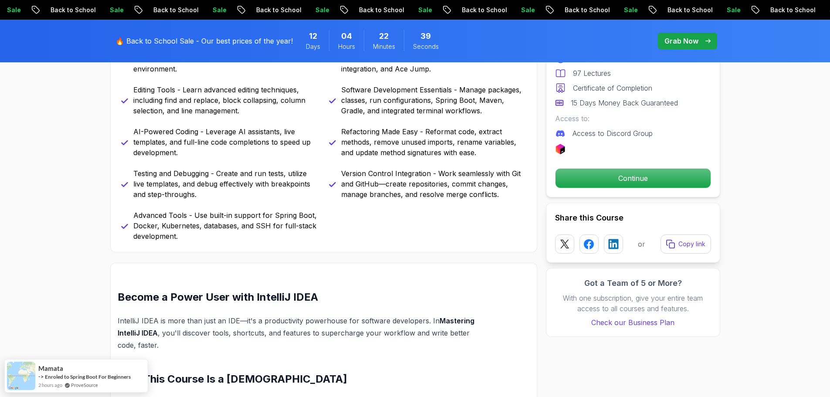
scroll to position [507, 0]
drag, startPoint x: 345, startPoint y: 162, endPoint x: 315, endPoint y: 163, distance: 30.1
click at [315, 163] on div "Getting Started with IntelliJ - Learn about IntelliJ versions, free licenses, a…" at bounding box center [323, 120] width 405 height 240
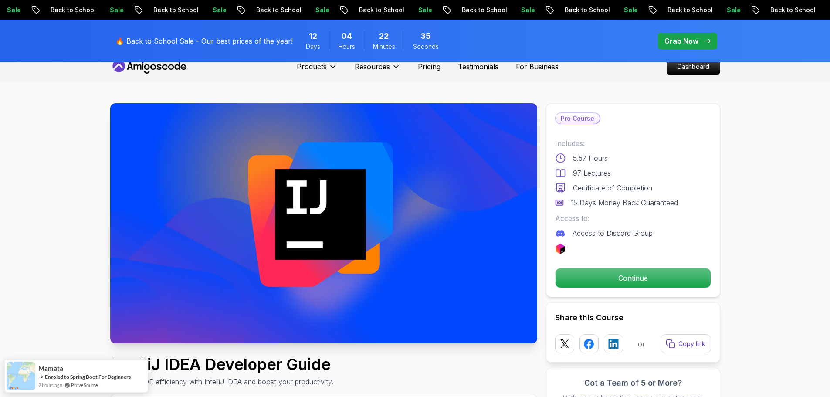
scroll to position [0, 0]
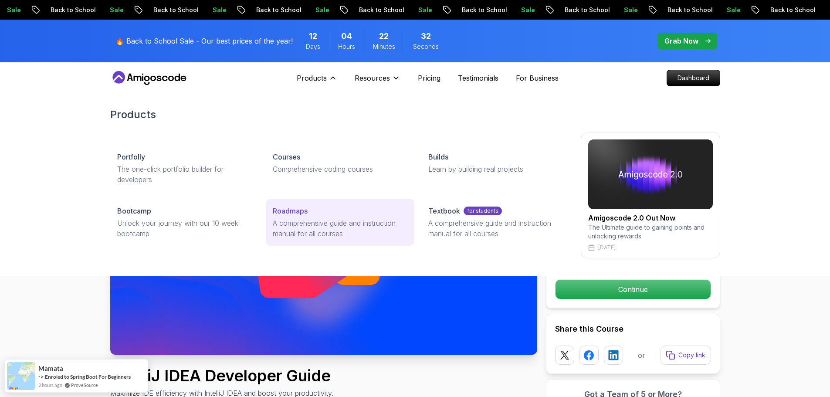
click at [313, 229] on p "A comprehensive guide and instruction manual for all courses" at bounding box center [340, 228] width 135 height 21
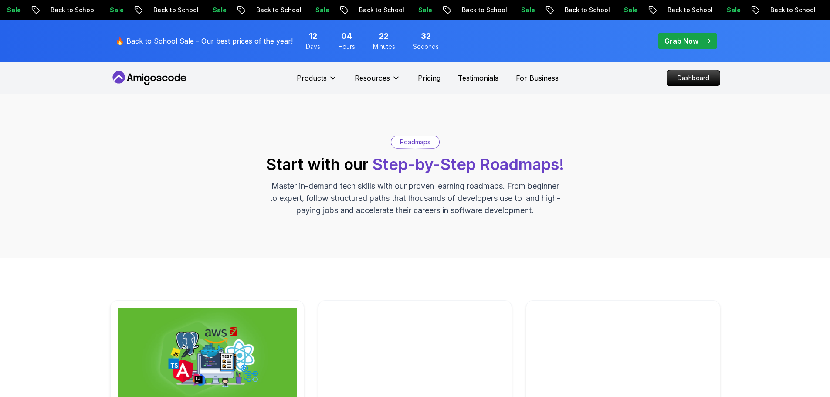
click at [626, 105] on div "Roadmaps Start with our Step-by-Step Roadmaps! Master in-demand tech skills wit…" at bounding box center [415, 176] width 830 height 165
click at [588, 167] on div "Roadmaps Start with our Step-by-Step Roadmaps! Master in-demand tech skills wit…" at bounding box center [415, 175] width 610 height 81
click at [584, 186] on div "Roadmaps Start with our Step-by-Step Roadmaps! Master in-demand tech skills wit…" at bounding box center [415, 175] width 610 height 81
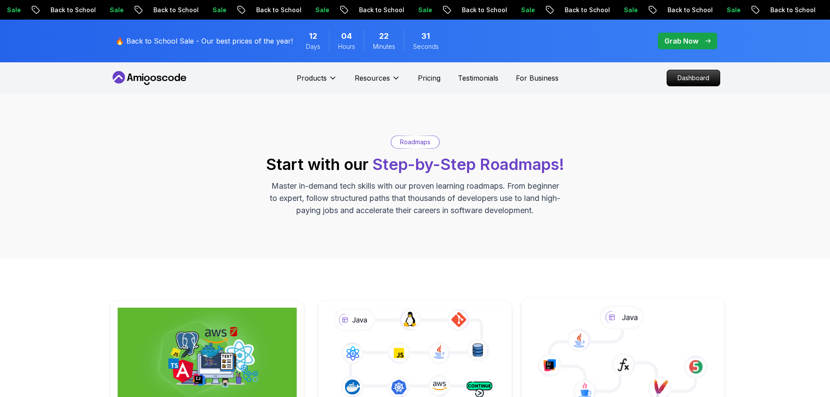
click at [592, 329] on icon at bounding box center [623, 360] width 146 height 62
click at [594, 305] on icon at bounding box center [623, 354] width 188 height 99
click at [571, 328] on icon at bounding box center [579, 340] width 24 height 24
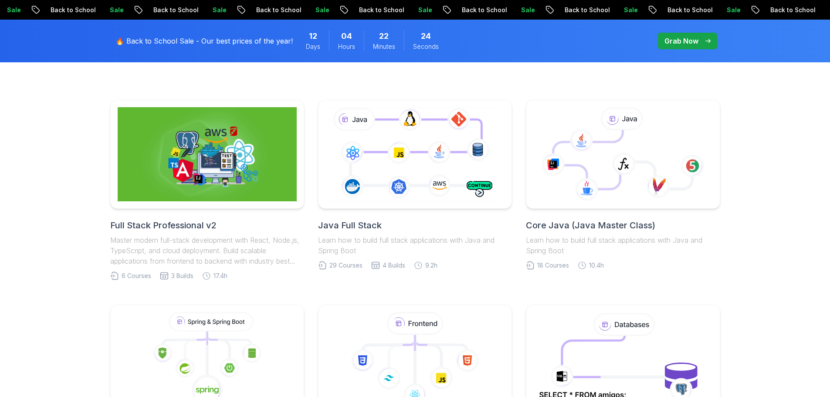
click at [593, 143] on icon at bounding box center [589, 159] width 73 height 59
click at [543, 133] on icon at bounding box center [622, 154] width 179 height 94
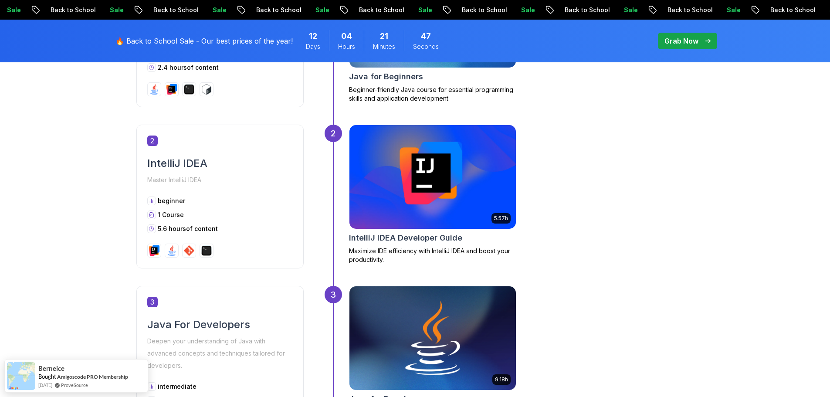
scroll to position [654, 0]
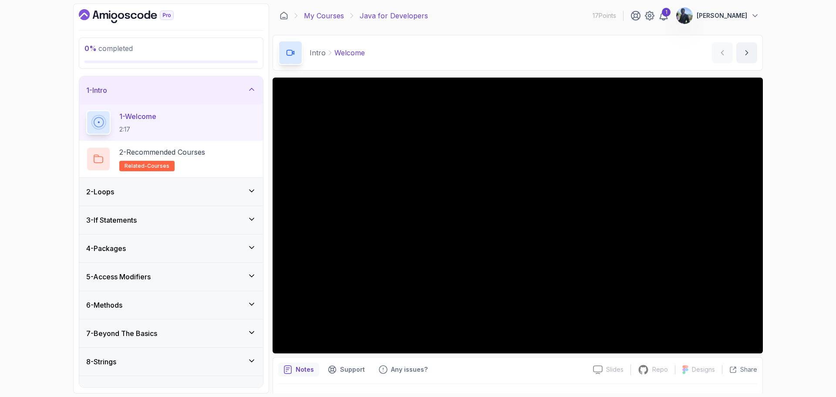
click at [327, 12] on link "My Courses" at bounding box center [324, 15] width 40 height 10
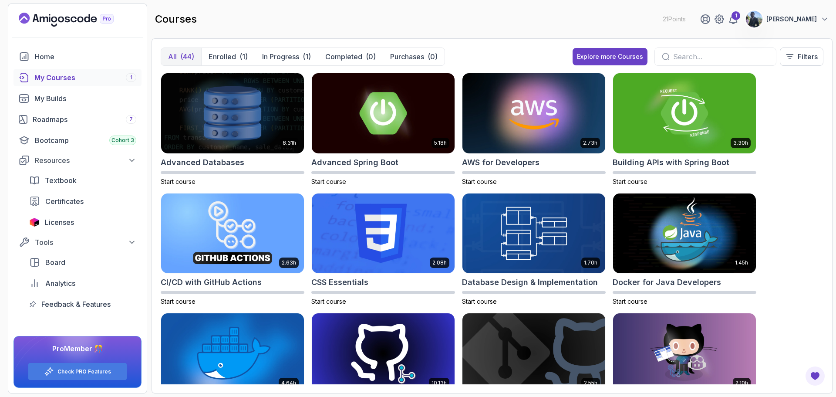
click at [675, 57] on input "text" at bounding box center [721, 56] width 96 height 10
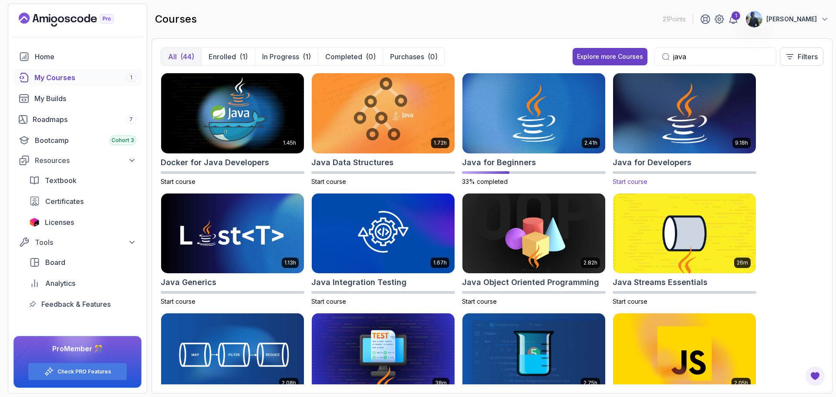
type input "java"
click at [683, 139] on img at bounding box center [685, 113] width 150 height 84
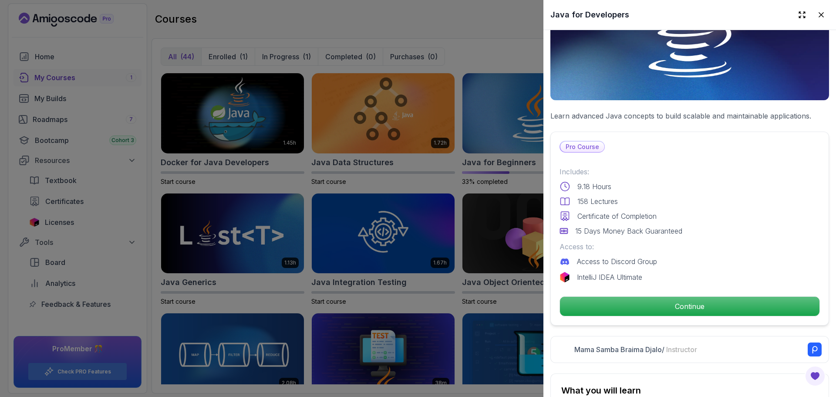
scroll to position [135, 0]
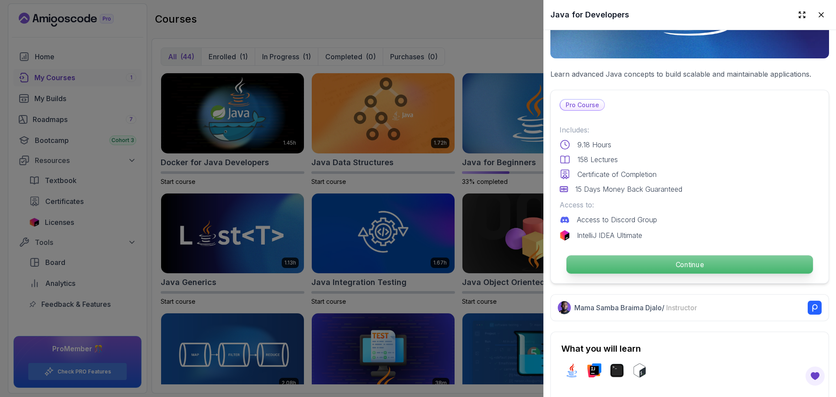
click at [659, 259] on p "Continue" at bounding box center [690, 264] width 246 height 18
